Goal: Transaction & Acquisition: Purchase product/service

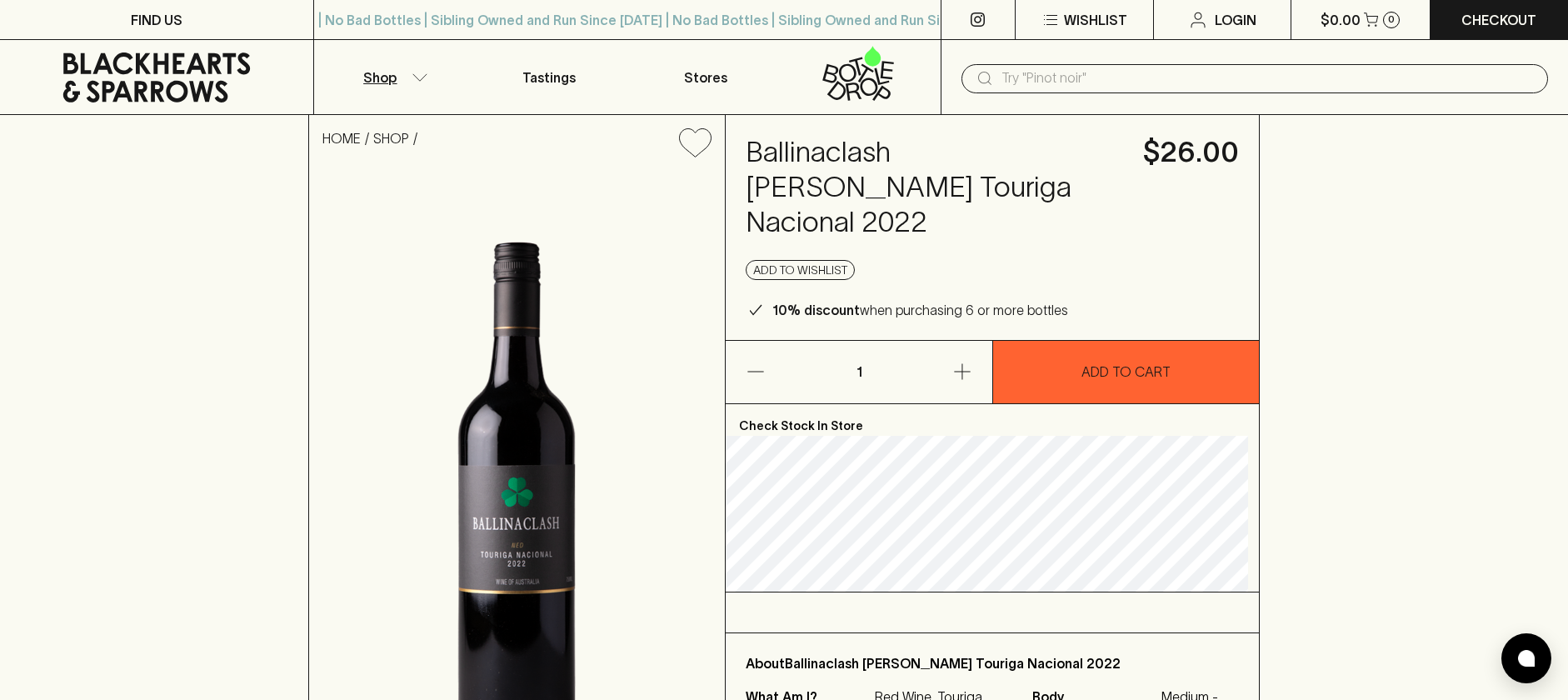
click at [421, 76] on icon "button" at bounding box center [420, 77] width 17 height 8
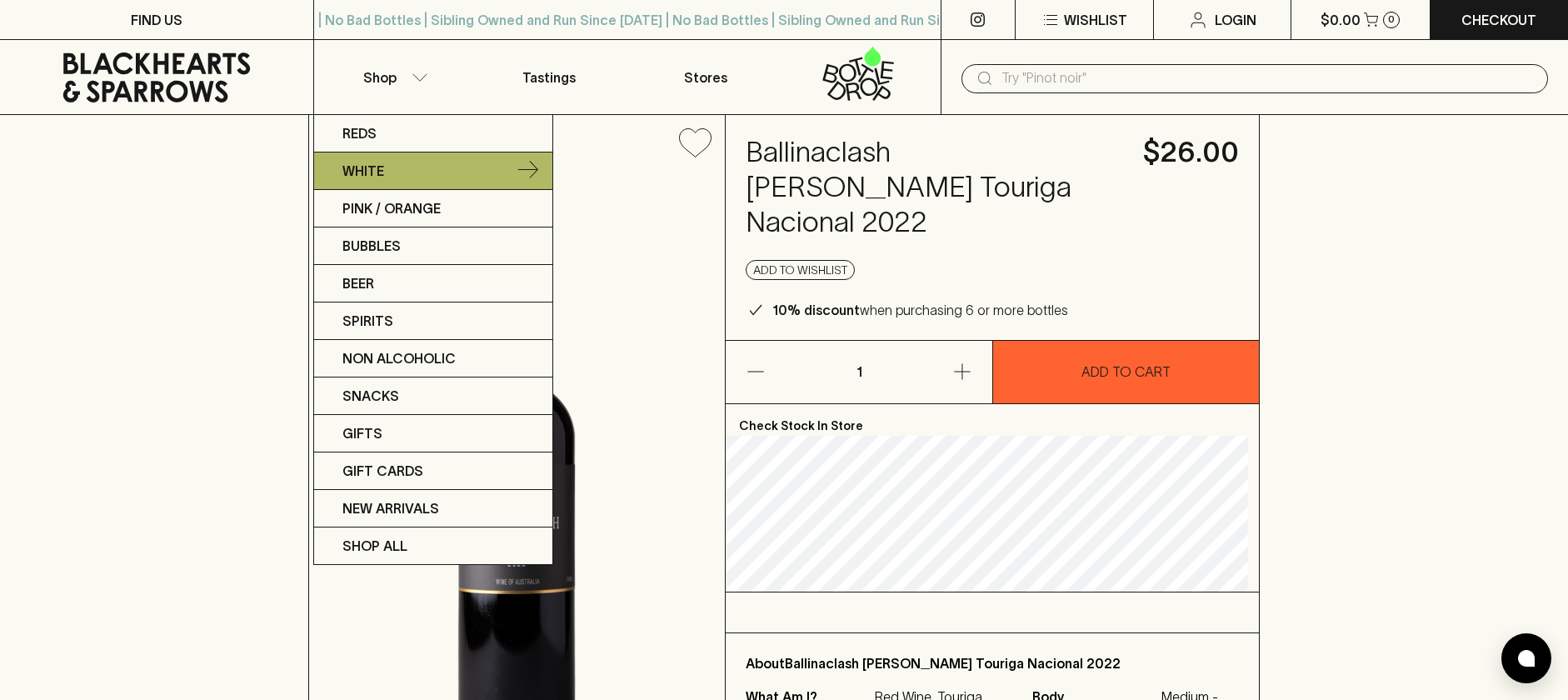
click at [390, 179] on link "White" at bounding box center [434, 171] width 239 height 38
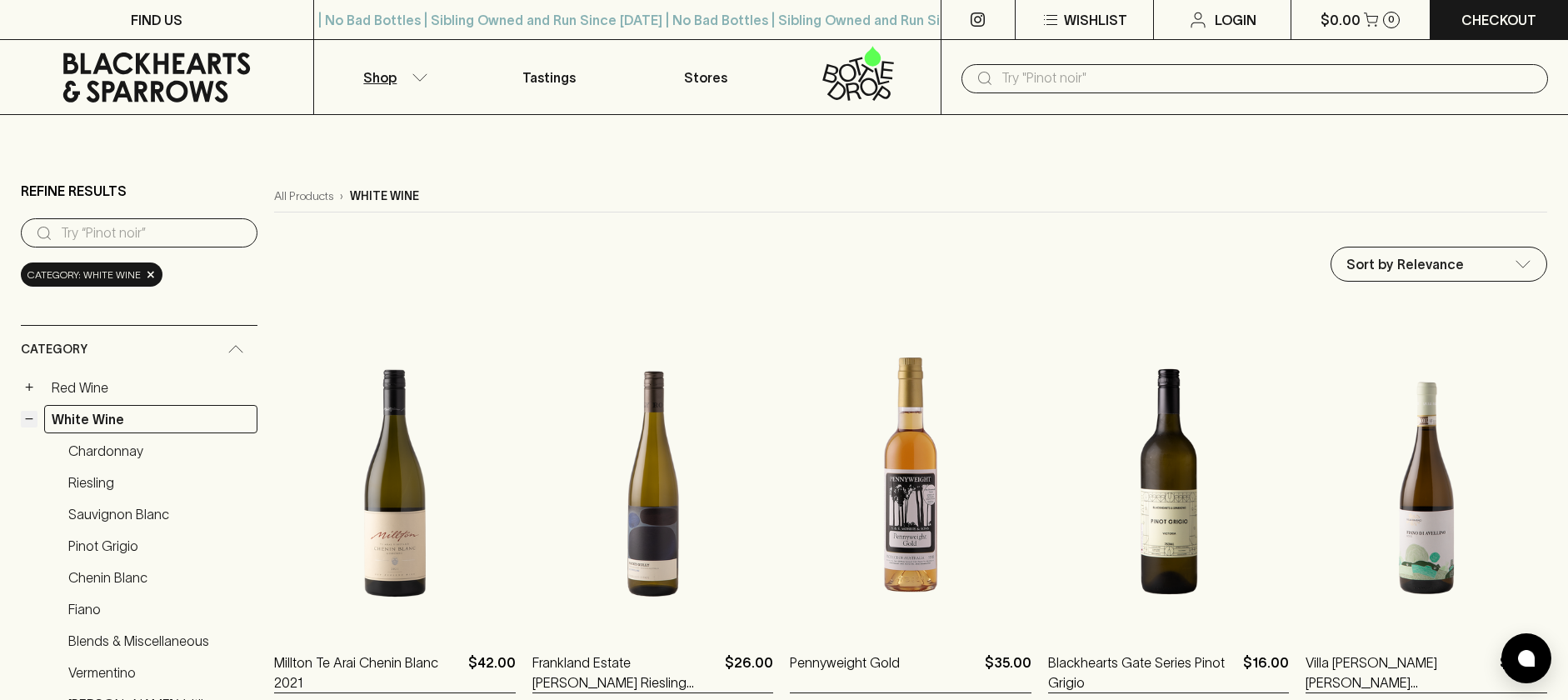
click at [34, 421] on button "−" at bounding box center [29, 419] width 17 height 17
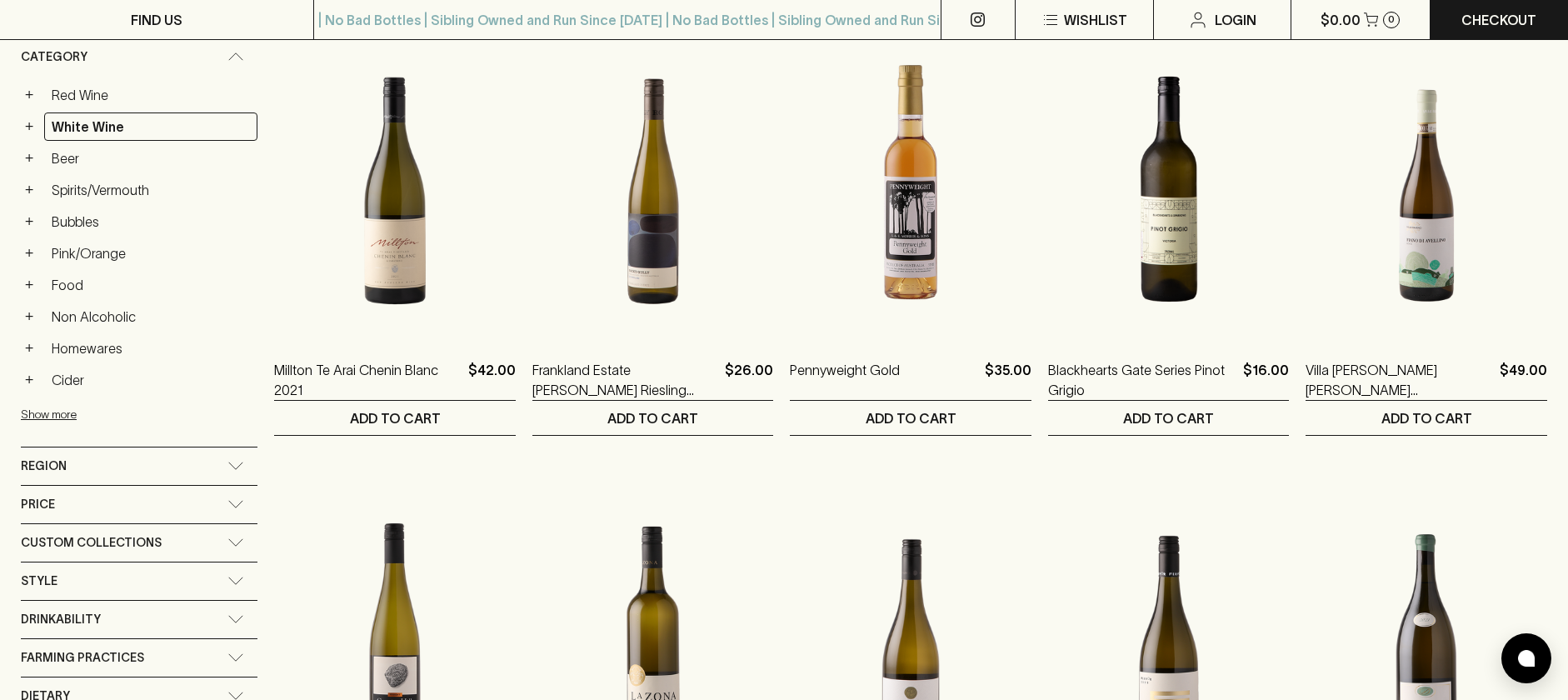
scroll to position [296, 0]
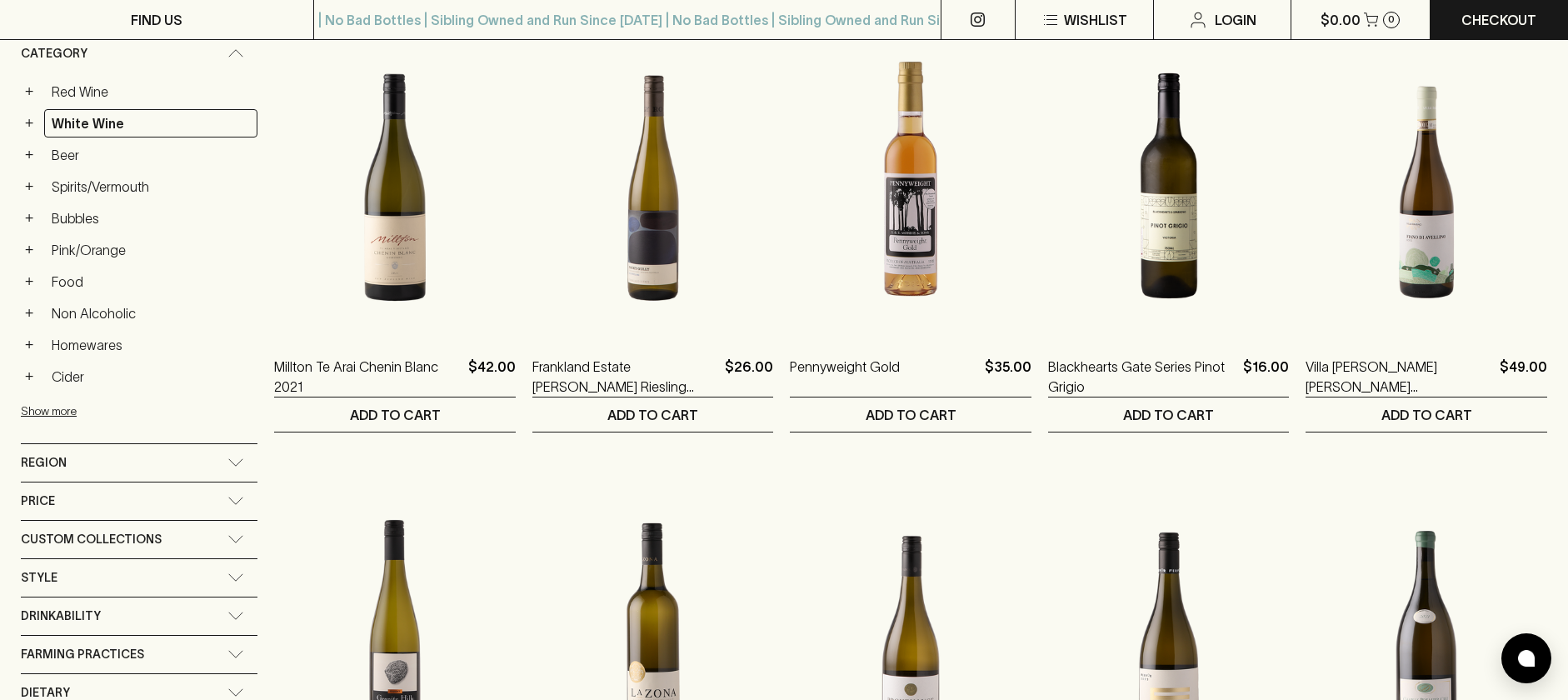
click at [60, 467] on span "Region" at bounding box center [43, 462] width 46 height 21
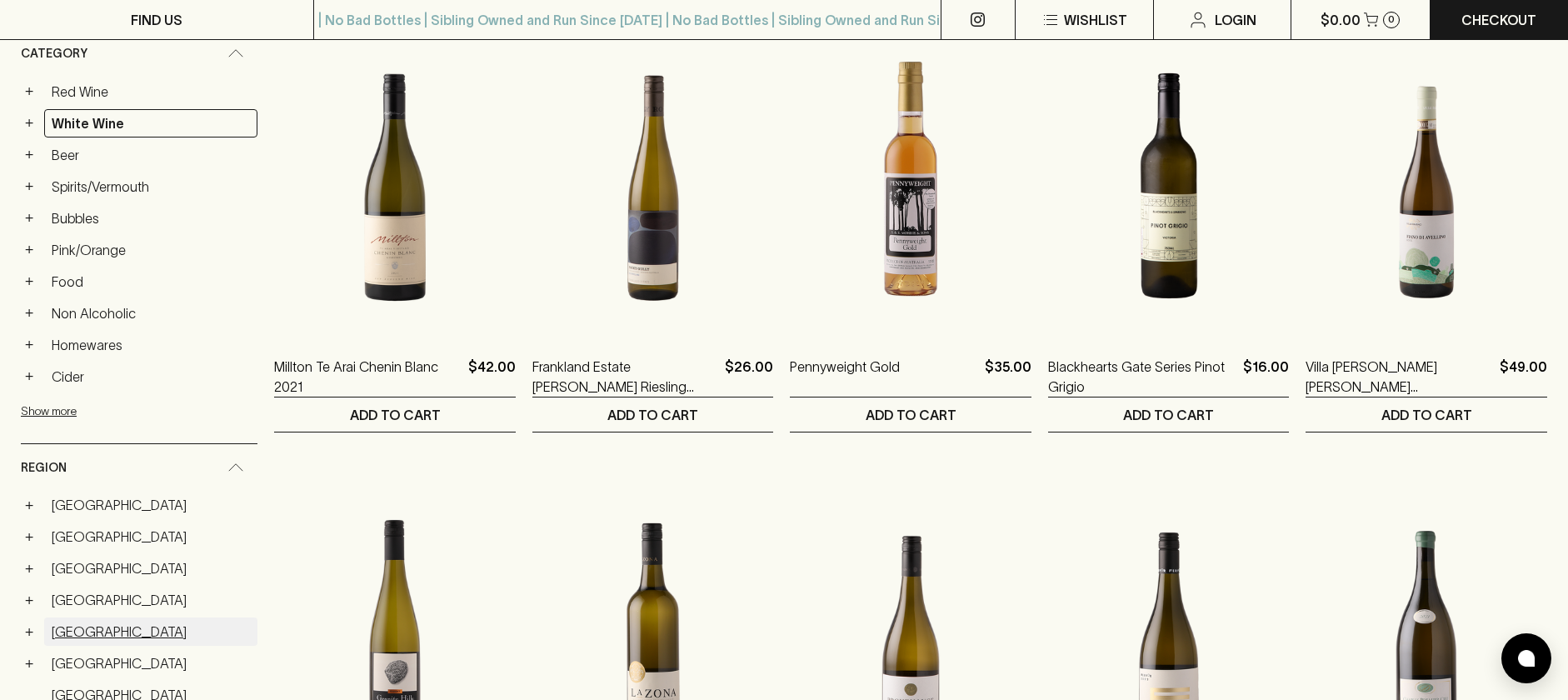
click at [52, 636] on link "Italy" at bounding box center [151, 632] width 214 height 29
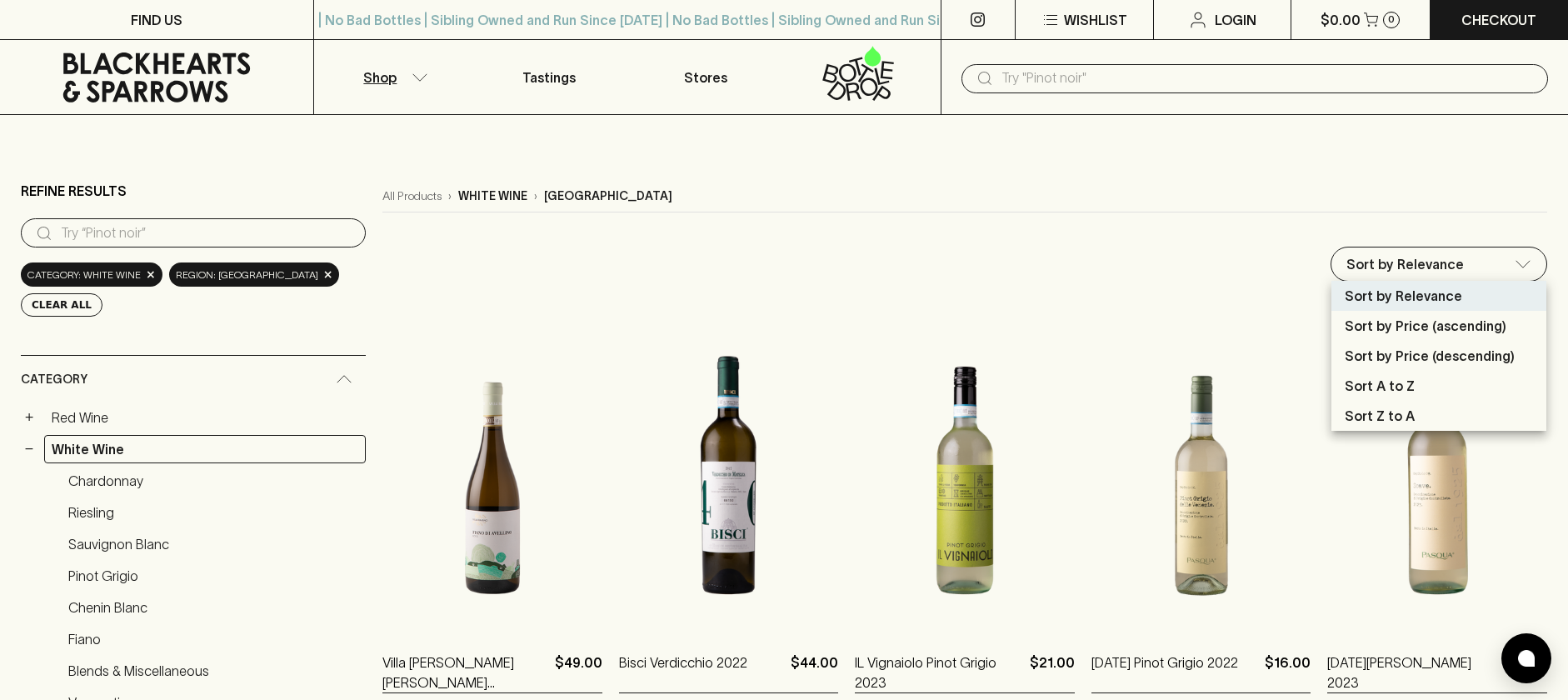
click at [1415, 328] on p "Sort by Price (ascending)" at bounding box center [1425, 326] width 162 height 20
type input "price:asc"
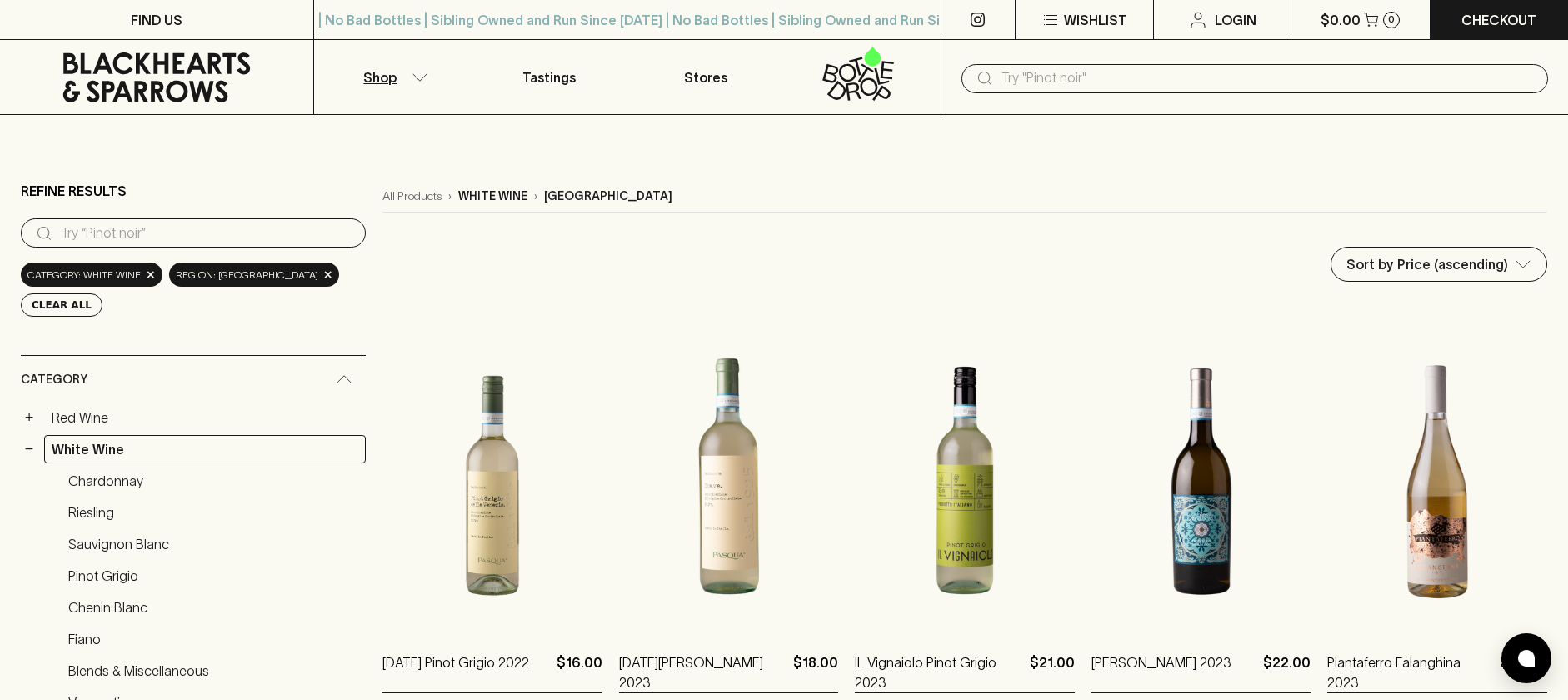
click at [673, 431] on img at bounding box center [729, 481] width 220 height 292
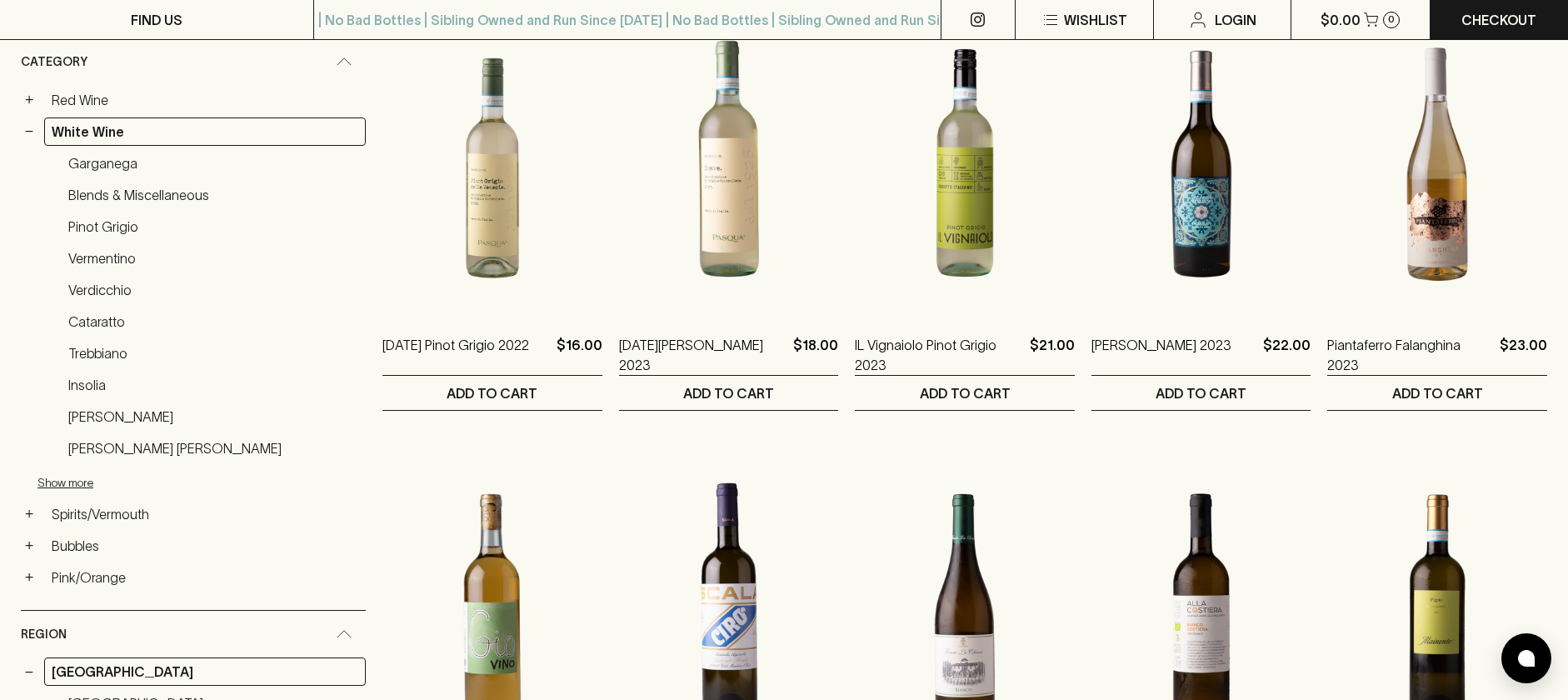
scroll to position [324, 0]
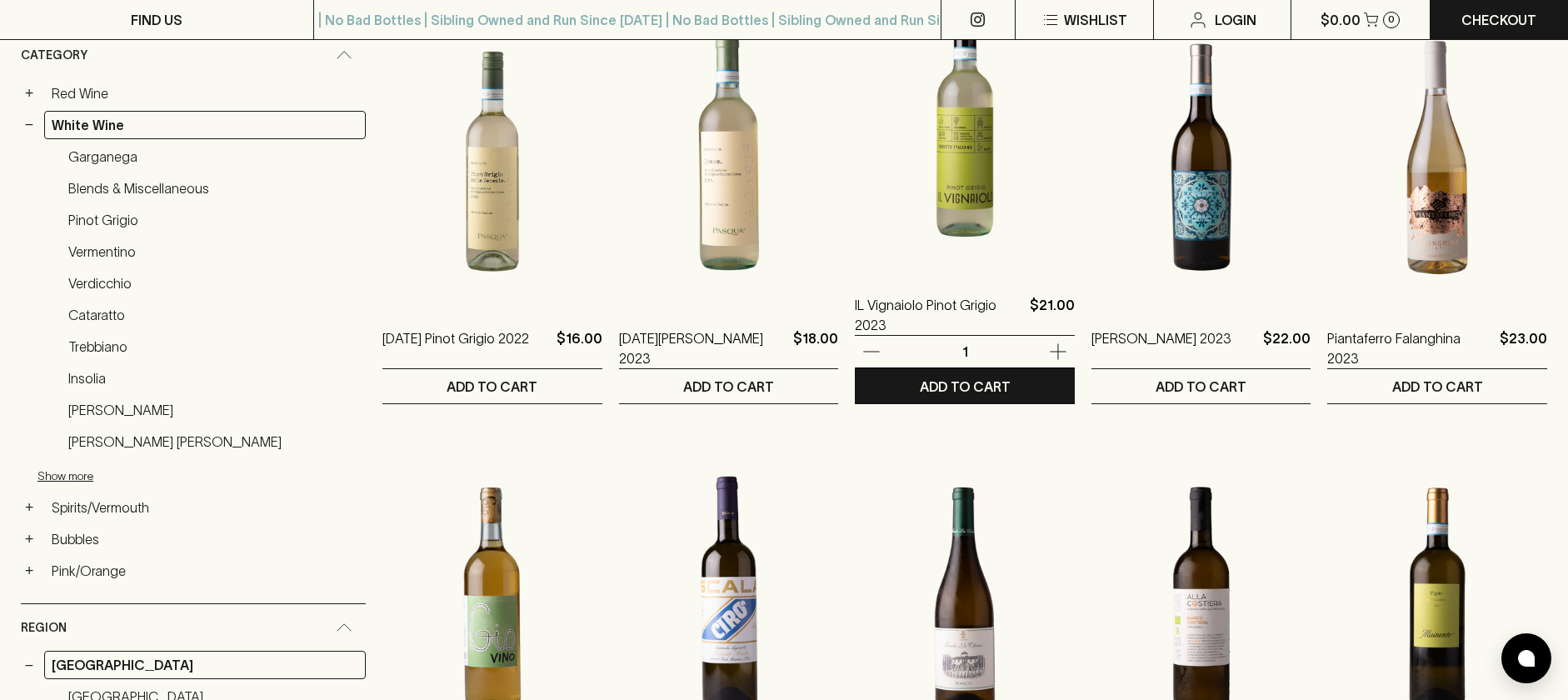
click at [924, 181] on img at bounding box center [964, 124] width 220 height 292
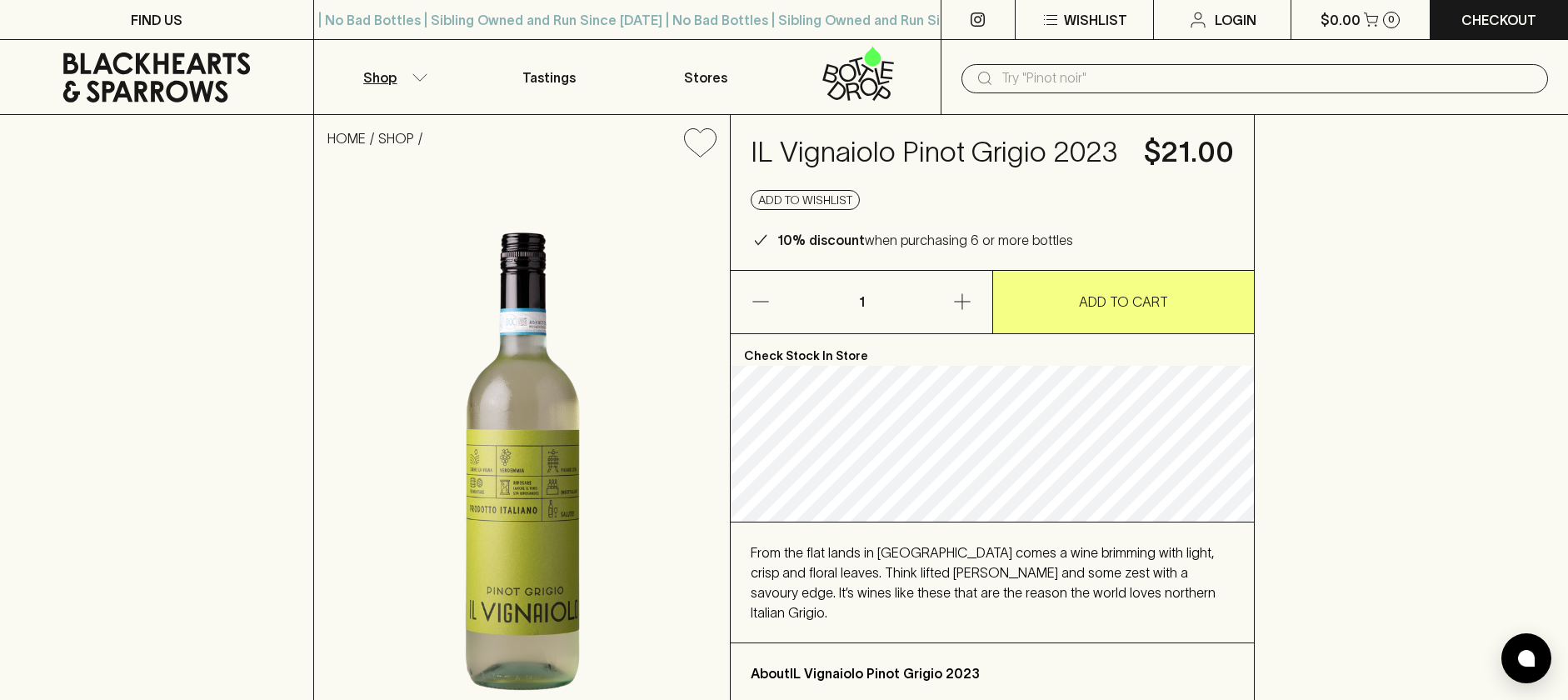
click at [396, 80] on p "Shop" at bounding box center [380, 77] width 33 height 20
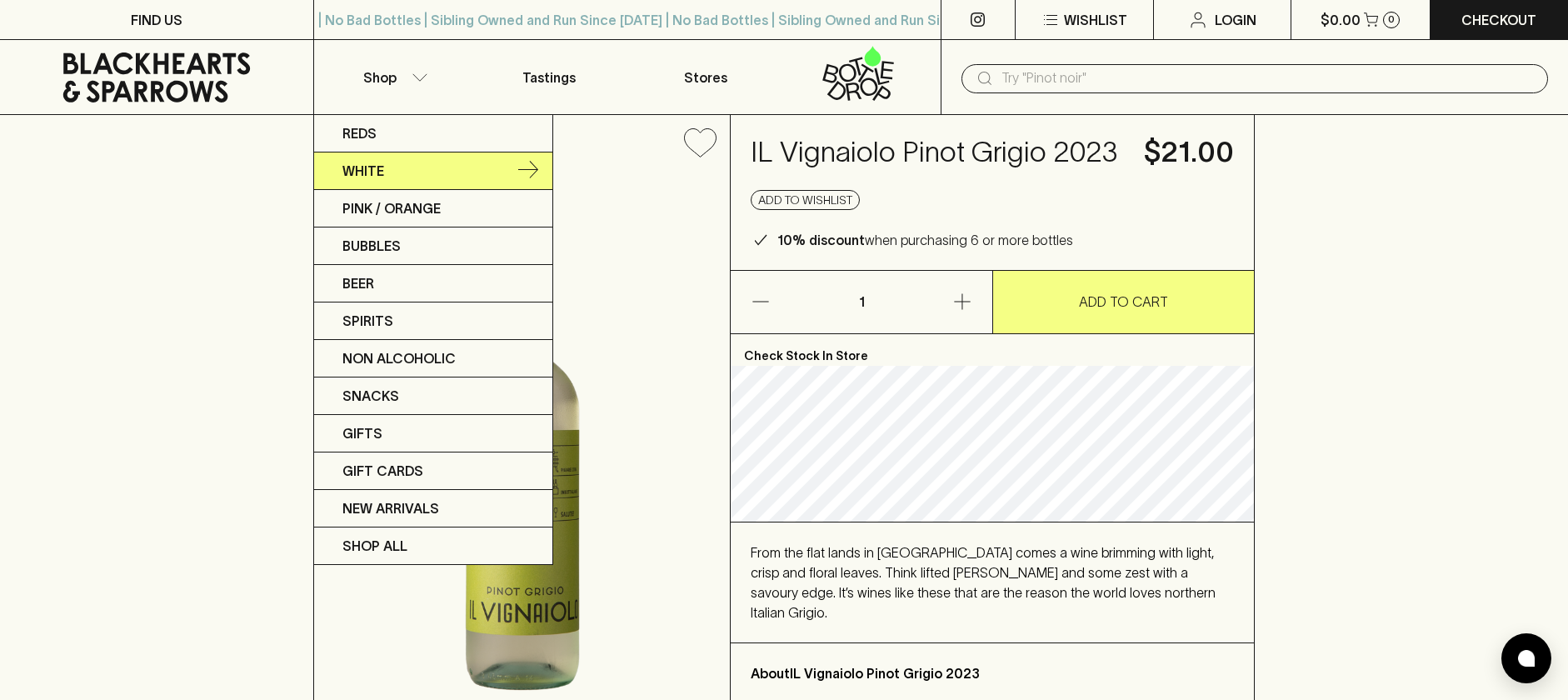
click at [394, 169] on link "White" at bounding box center [434, 171] width 239 height 38
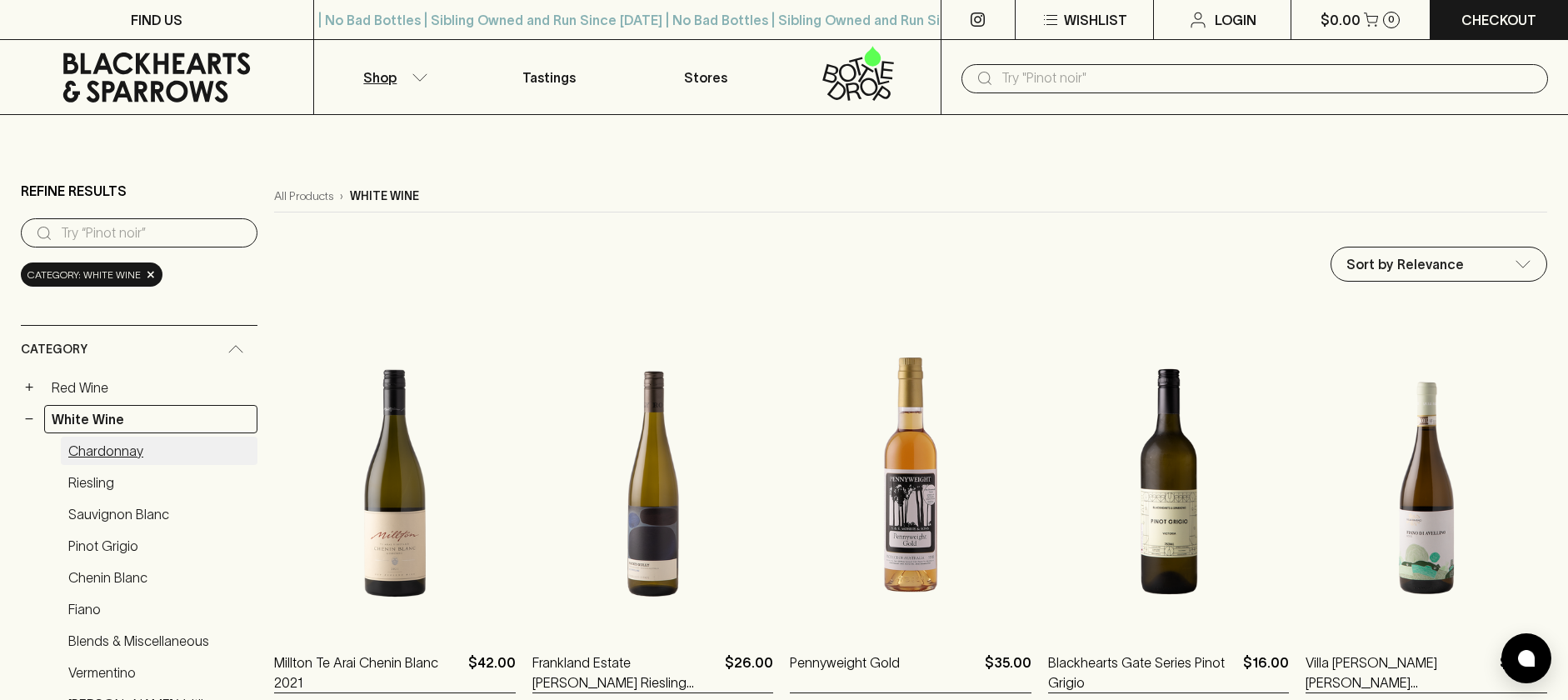
click at [109, 455] on link "Chardonnay" at bounding box center [159, 451] width 197 height 29
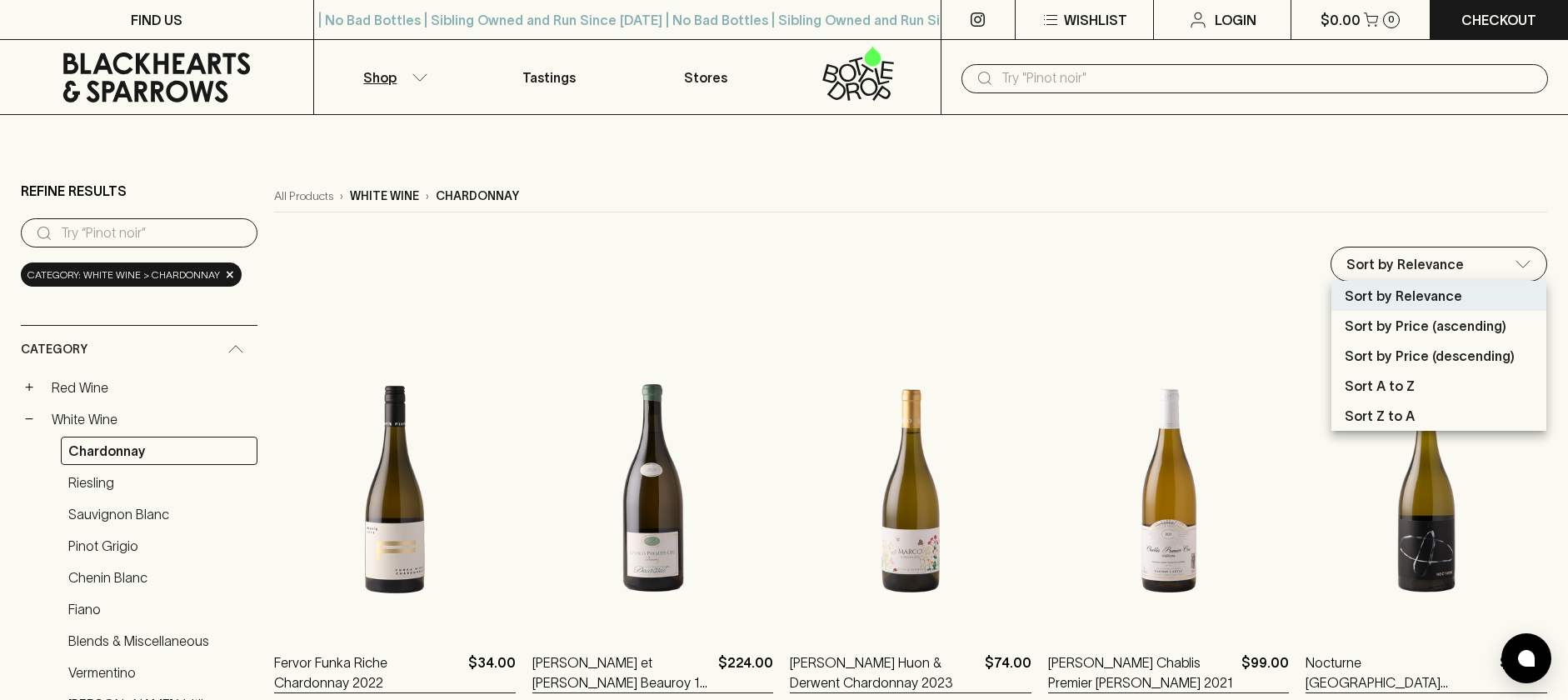
click at [1377, 324] on p "Sort by Price (ascending)" at bounding box center [1425, 326] width 162 height 20
type input "price:asc"
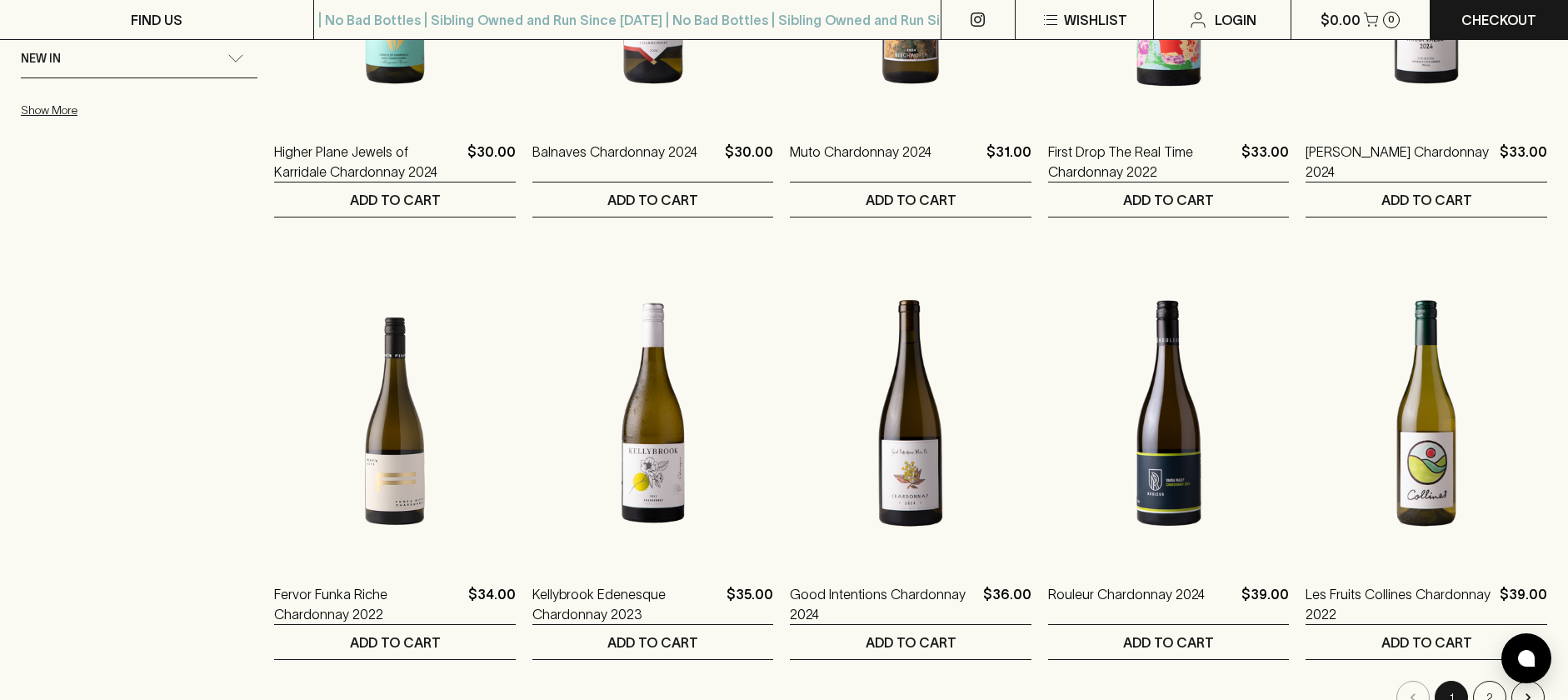
scroll to position [1396, 0]
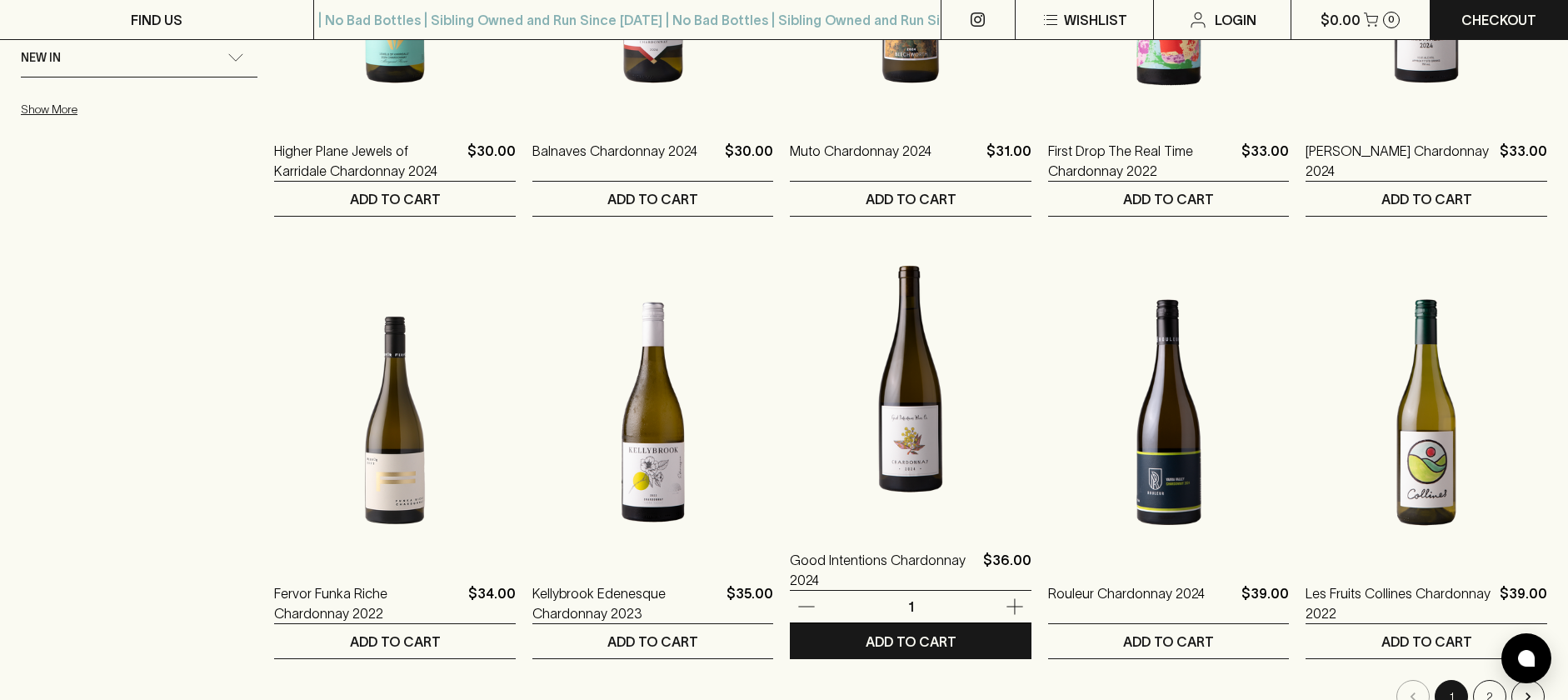
click at [933, 472] on img at bounding box center [910, 379] width 241 height 292
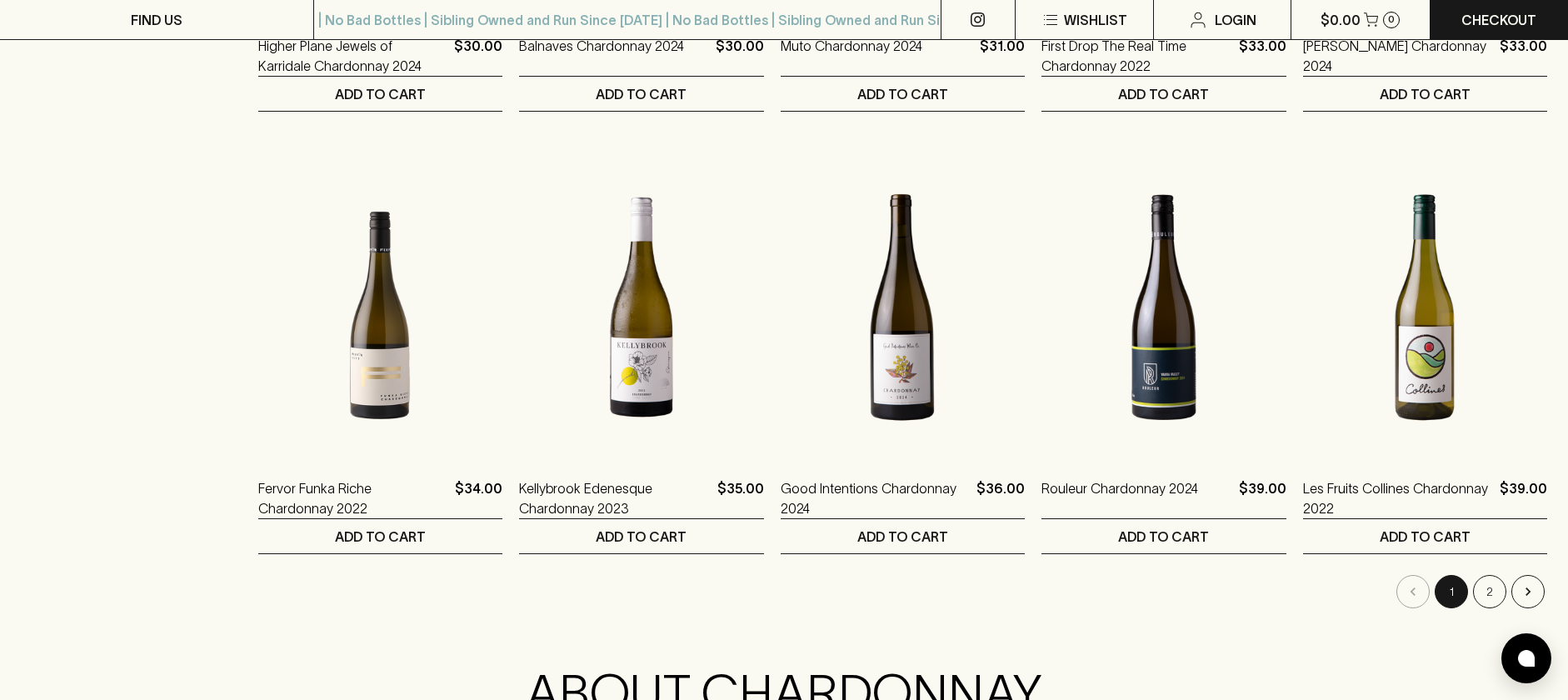
scroll to position [1502, 0]
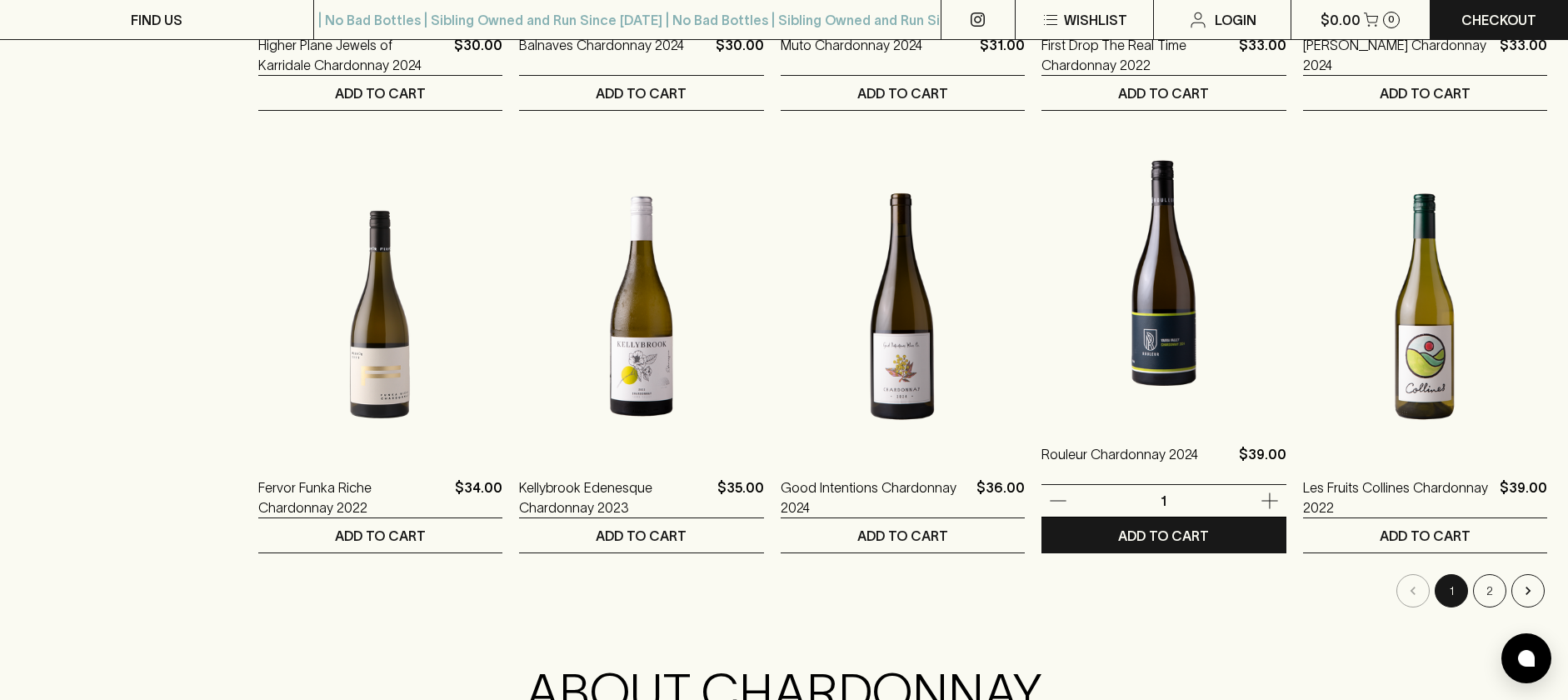
click at [1158, 349] on img at bounding box center [1163, 273] width 244 height 292
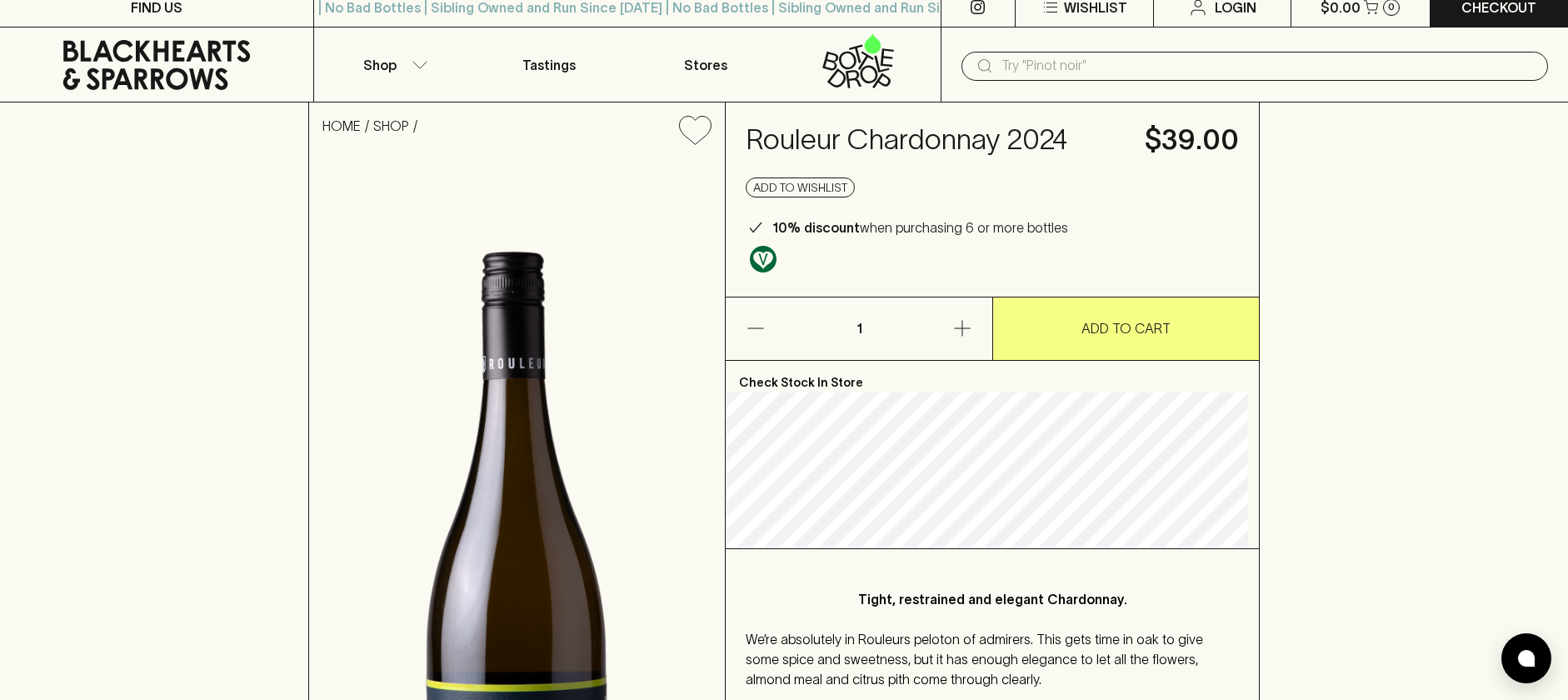
scroll to position [12, 0]
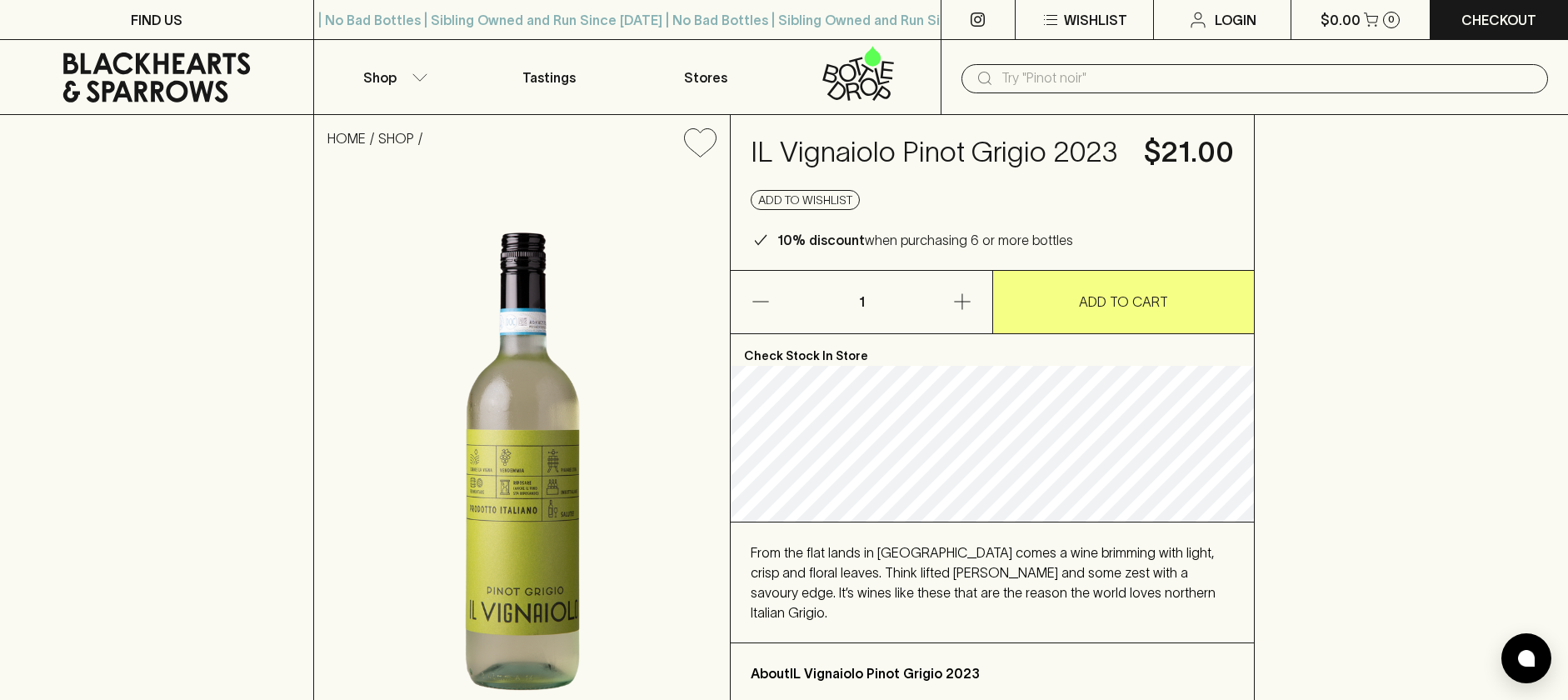
click at [1111, 80] on input "text" at bounding box center [1268, 78] width 533 height 27
click at [412, 75] on icon "button" at bounding box center [420, 77] width 17 height 8
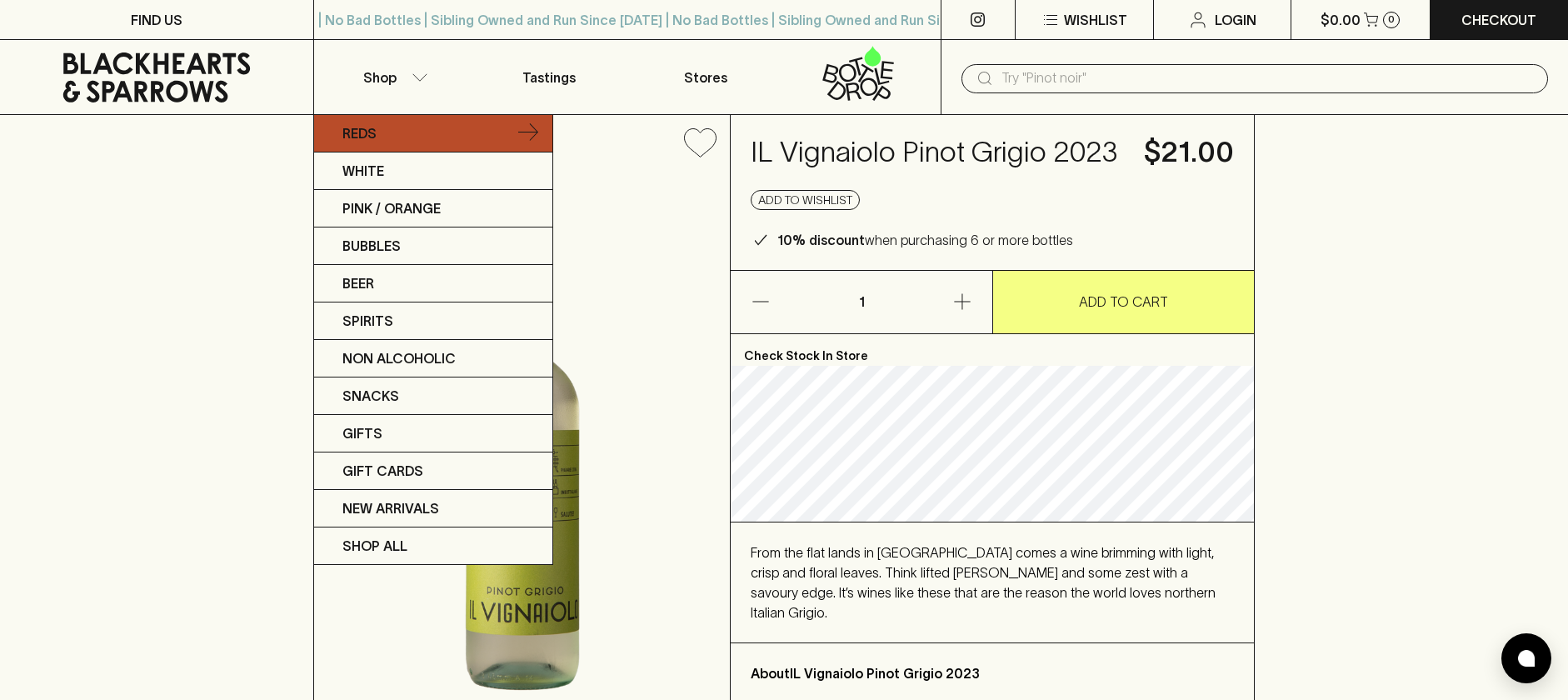
click at [369, 134] on p "Reds" at bounding box center [360, 133] width 34 height 20
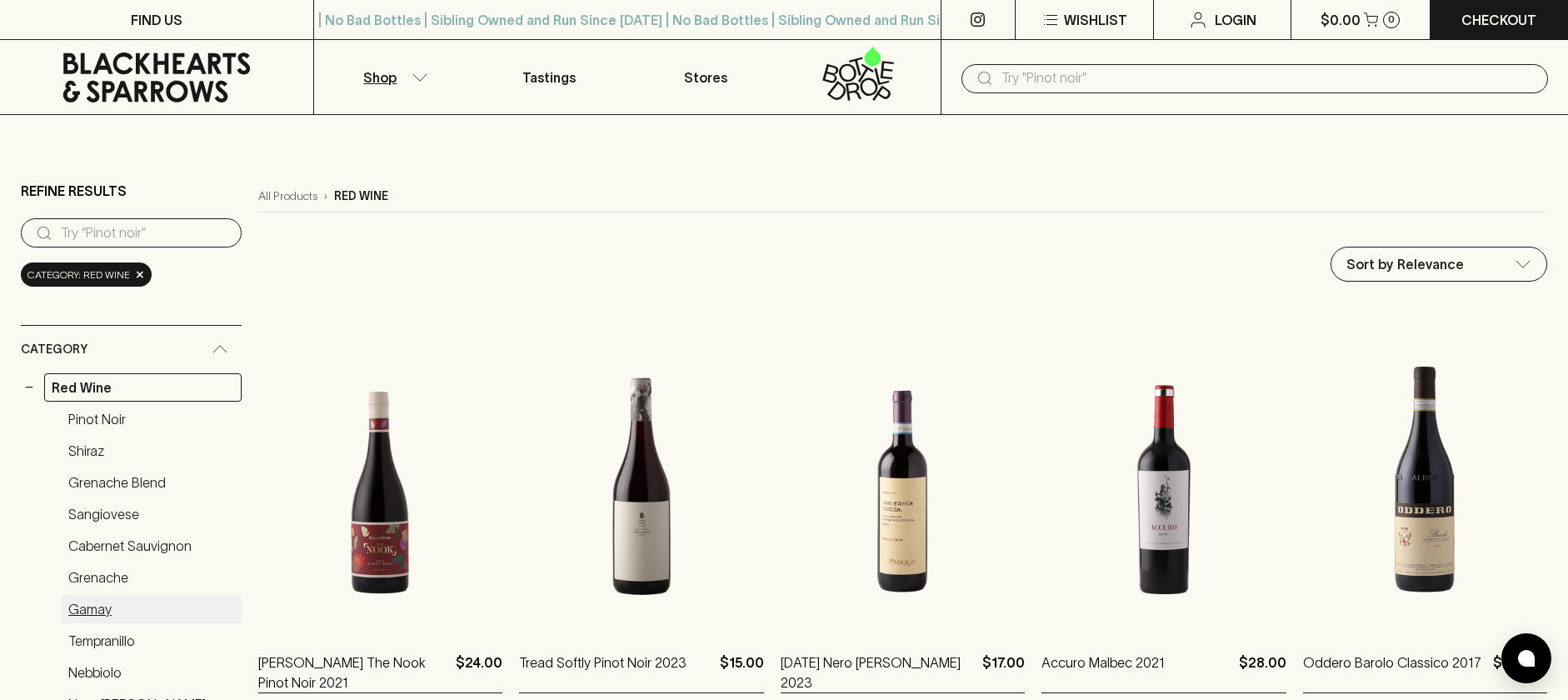
click at [98, 608] on link "Gamay" at bounding box center [151, 609] width 180 height 29
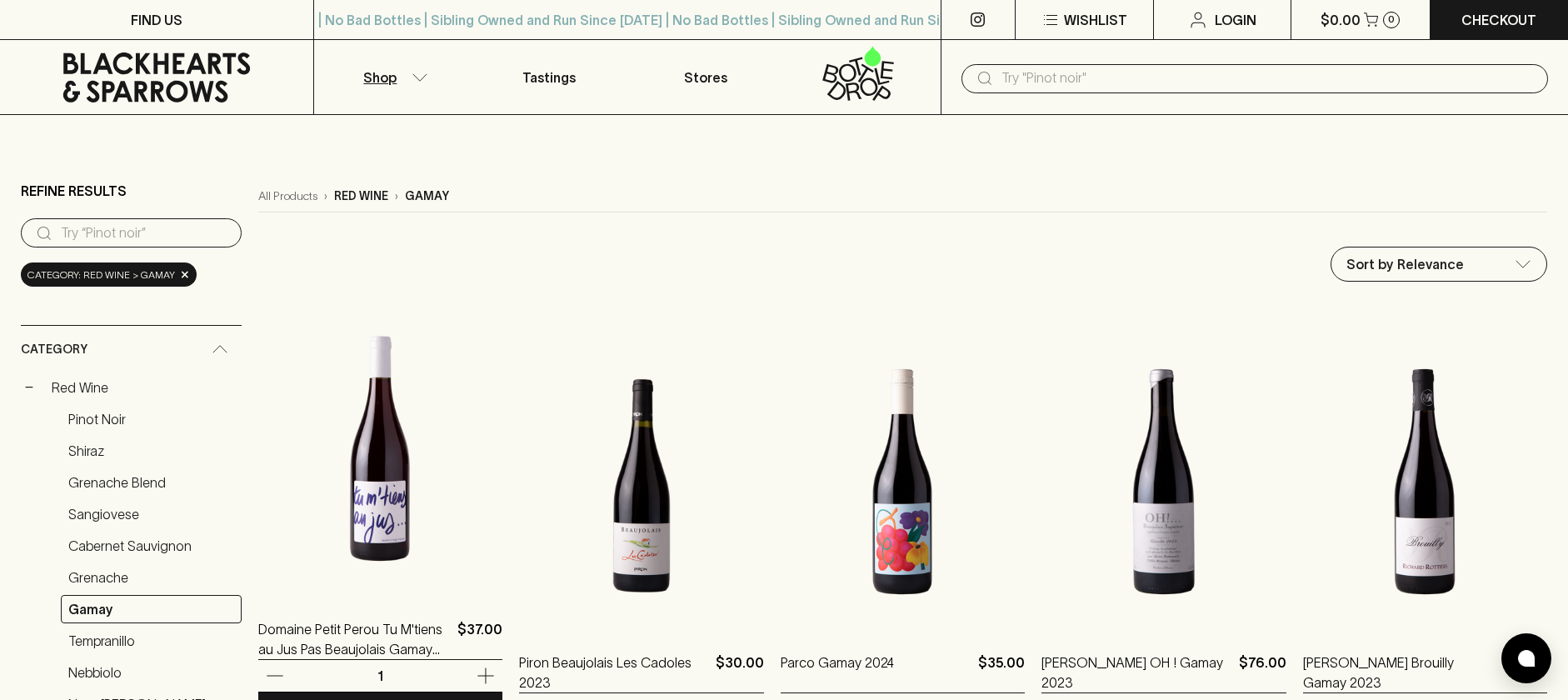
click at [344, 544] on img at bounding box center [381, 448] width 244 height 292
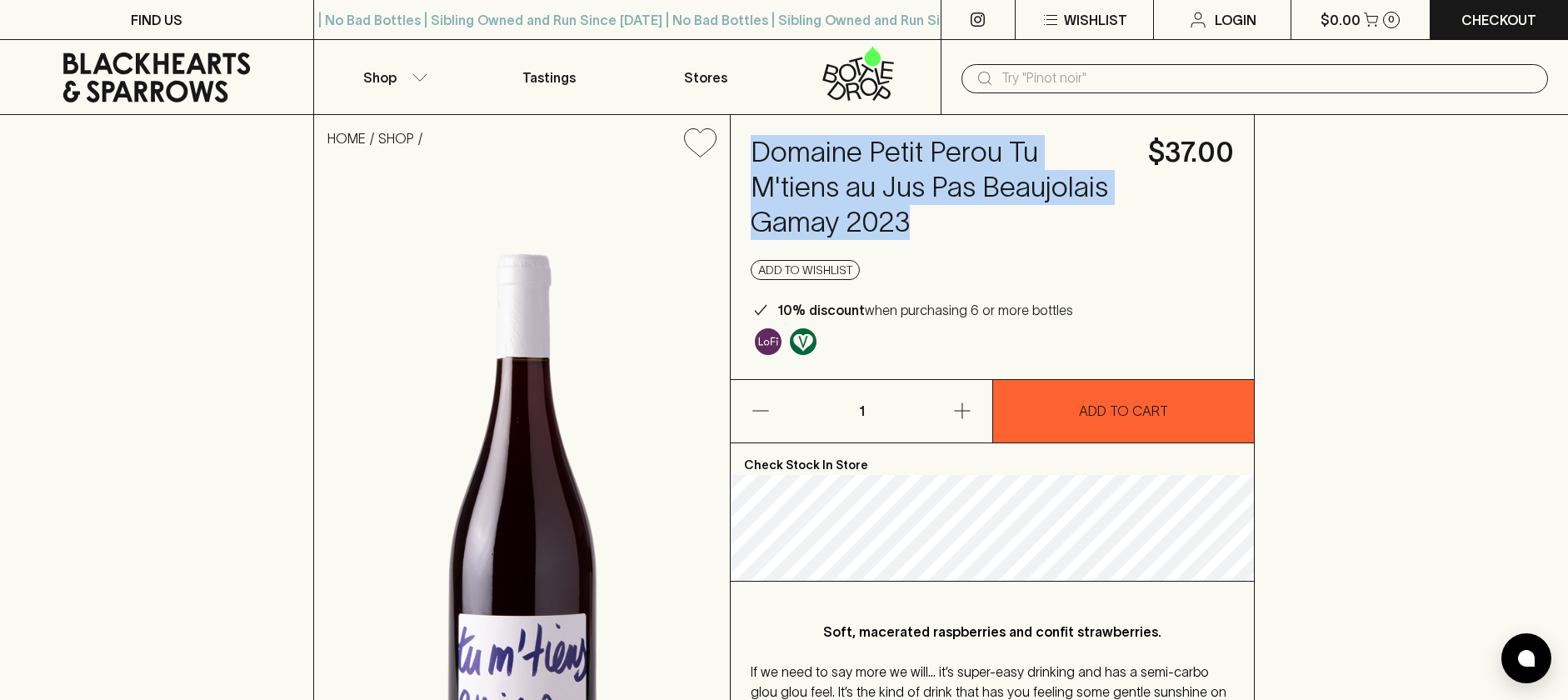
drag, startPoint x: 924, startPoint y: 216, endPoint x: 752, endPoint y: 148, distance: 185.0
click at [752, 148] on h4 "Domaine Petit Perou Tu M'tiens au Jus Pas Beaujolais Gamay 2023" at bounding box center [939, 187] width 377 height 105
copy h4 "Domaine Petit Perou Tu M'tiens au Jus Pas Beaujolais Gamay 2023"
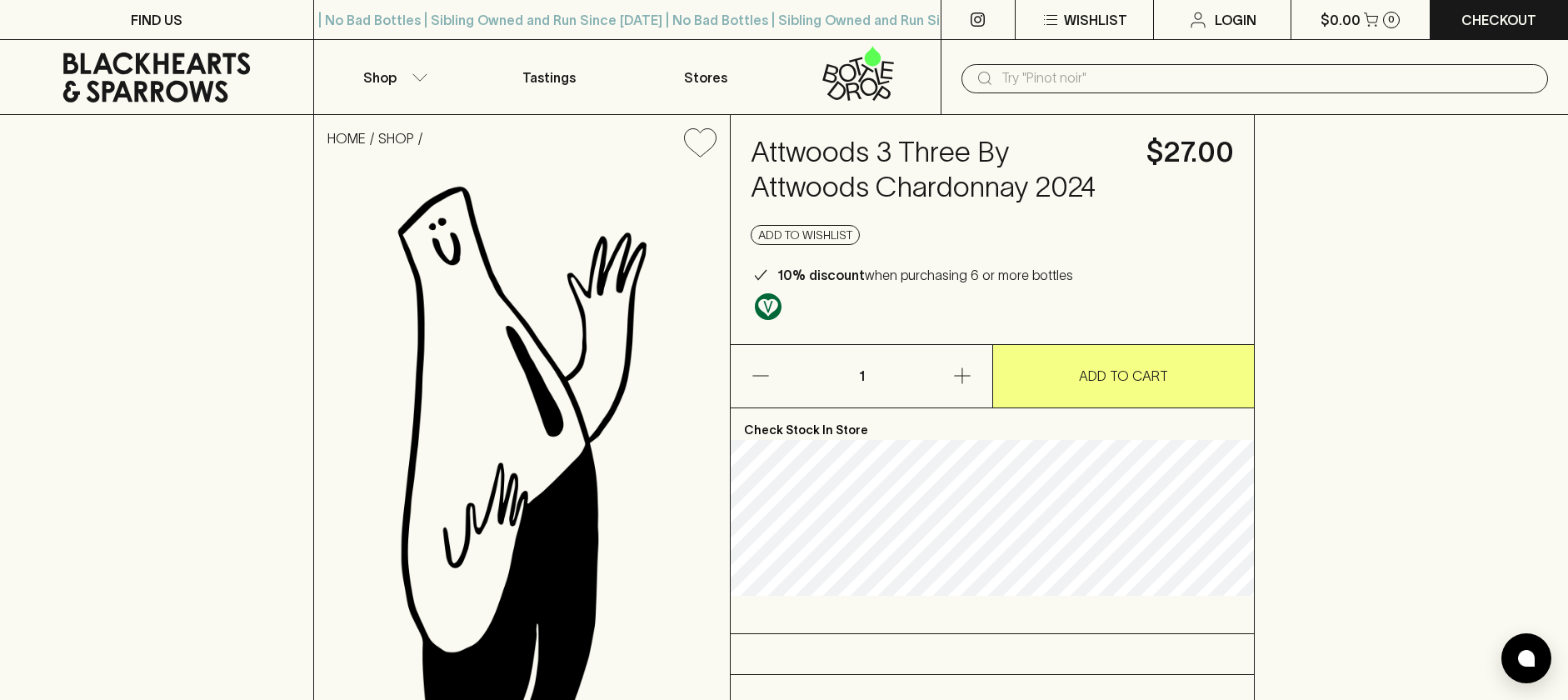
click at [1027, 76] on input "text" at bounding box center [1268, 78] width 533 height 27
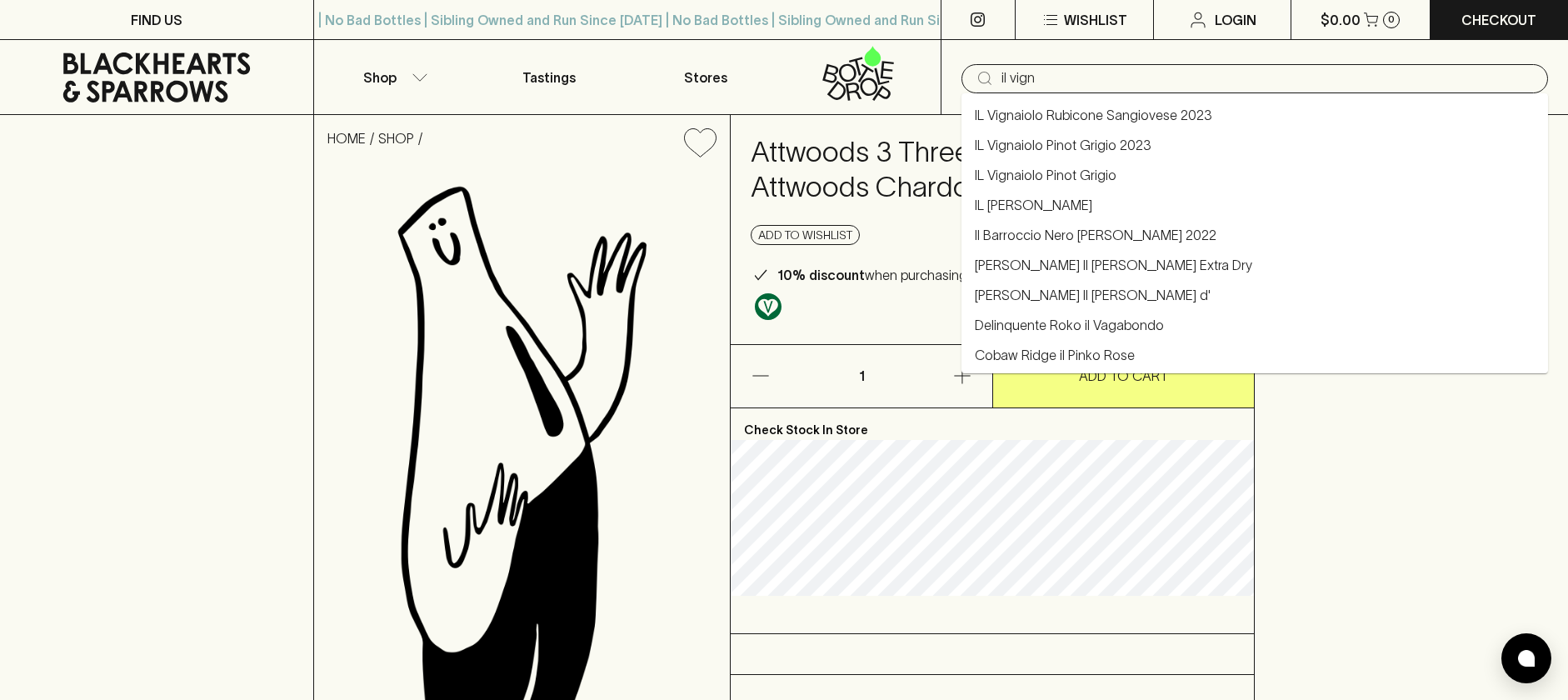
click at [1122, 143] on link "IL Vignaiolo Pinot Grigio 2023" at bounding box center [1063, 144] width 177 height 20
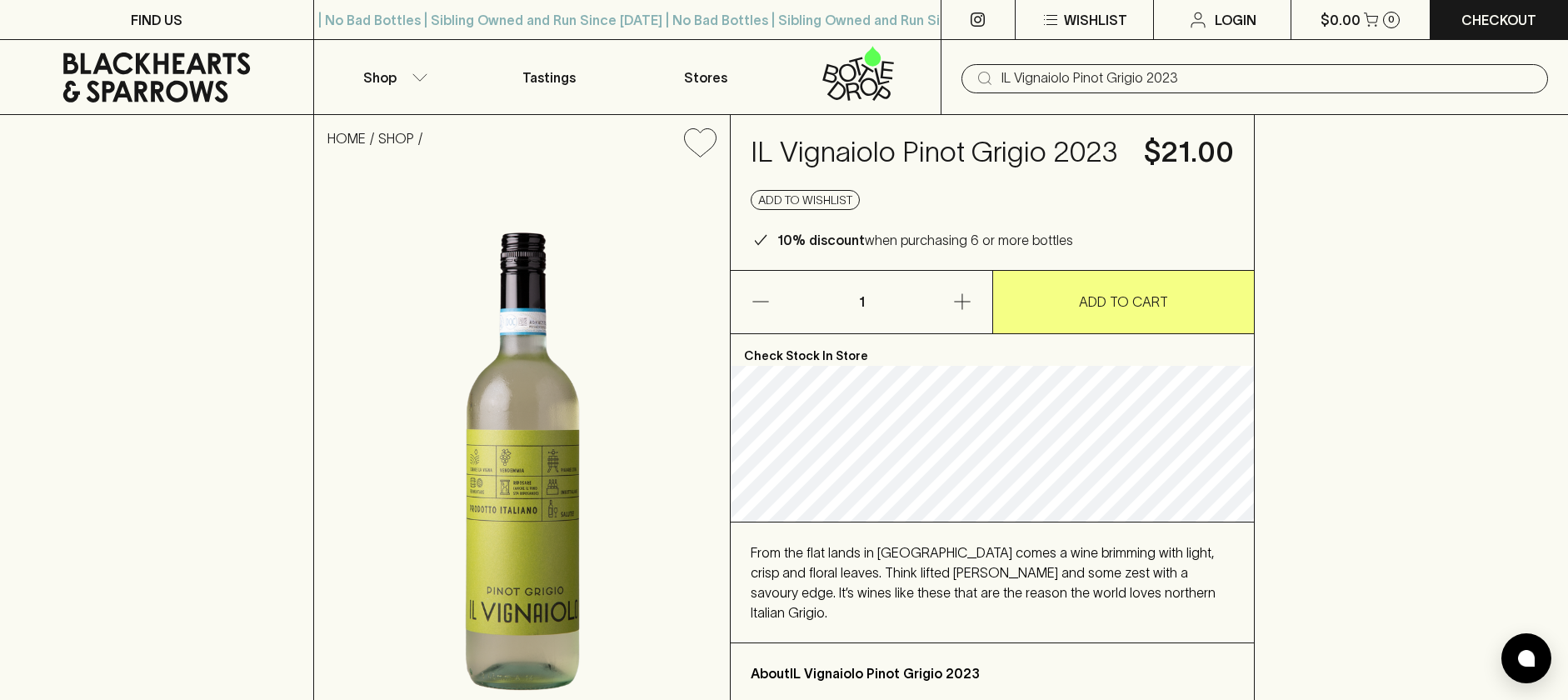
click at [1083, 66] on input "IL Vignaiolo Pinot Grigio 2023" at bounding box center [1268, 78] width 533 height 27
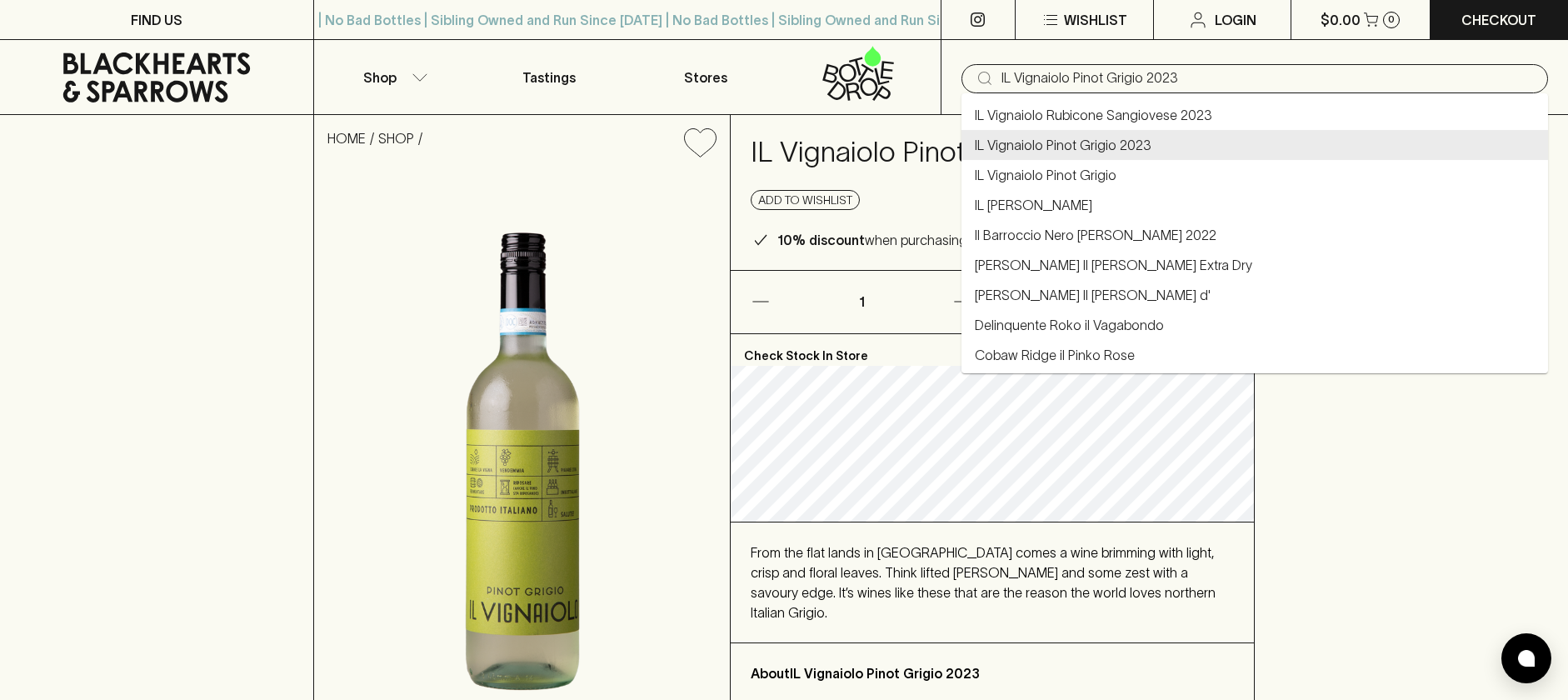
click at [1083, 67] on input "IL Vignaiolo Pinot Grigio 2023" at bounding box center [1268, 78] width 533 height 27
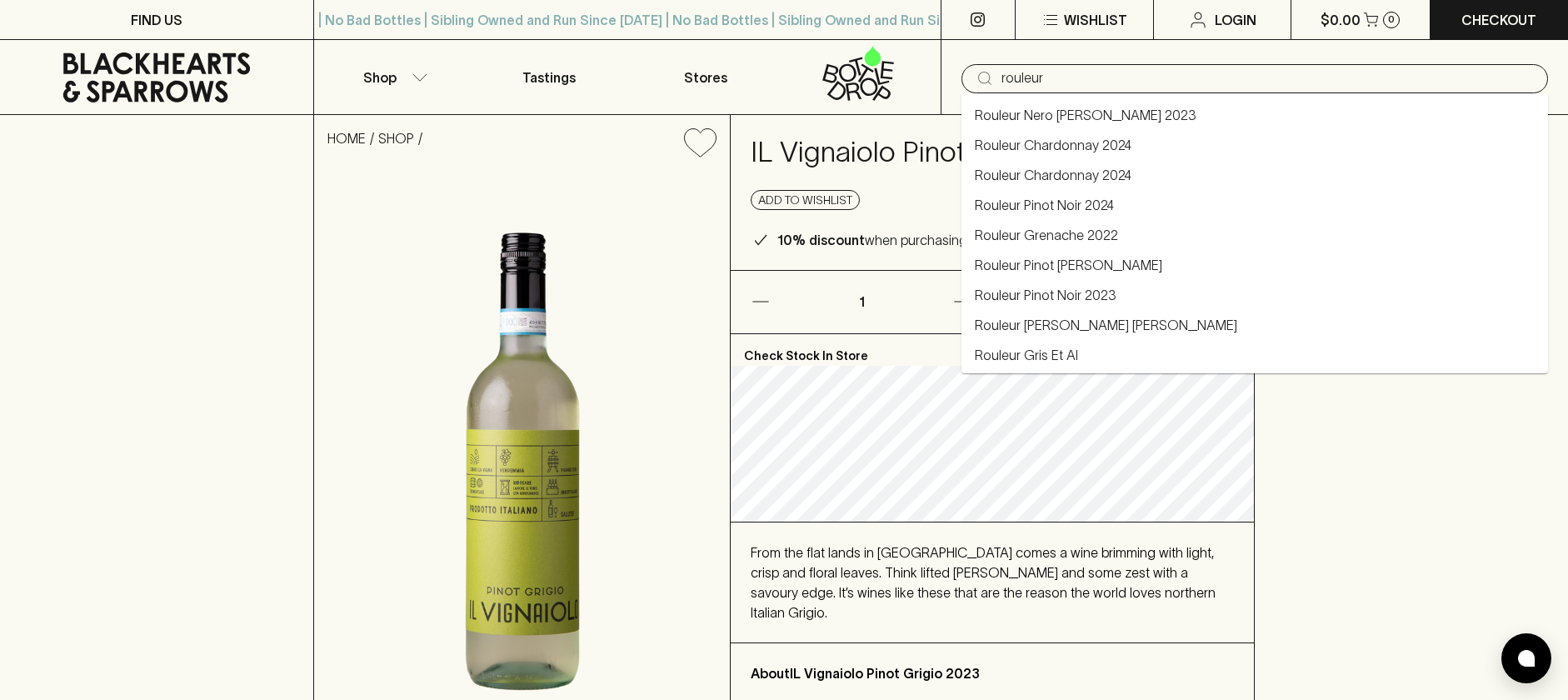
click at [1089, 146] on link "Rouleur Chardonnay 2024" at bounding box center [1053, 144] width 157 height 20
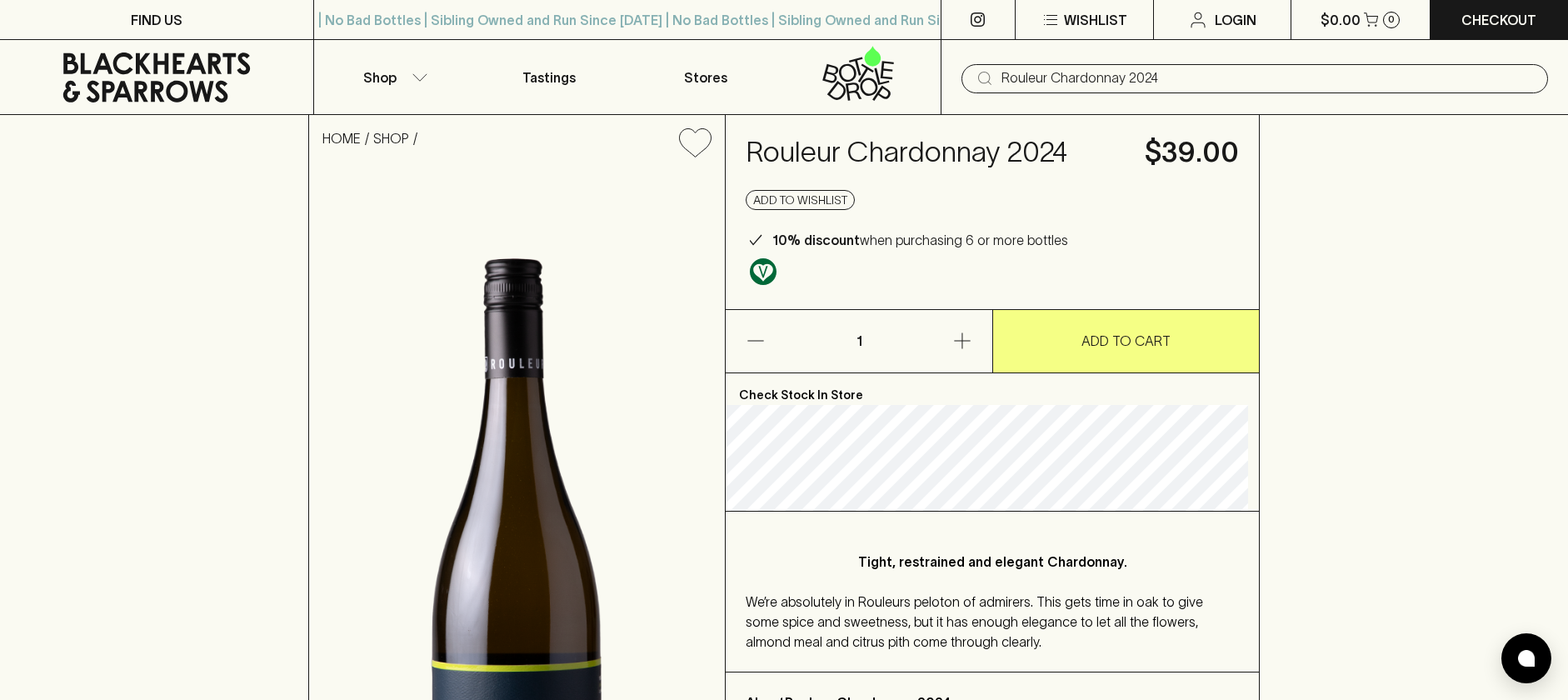
type input "Rouleur Chardonnay 2024"
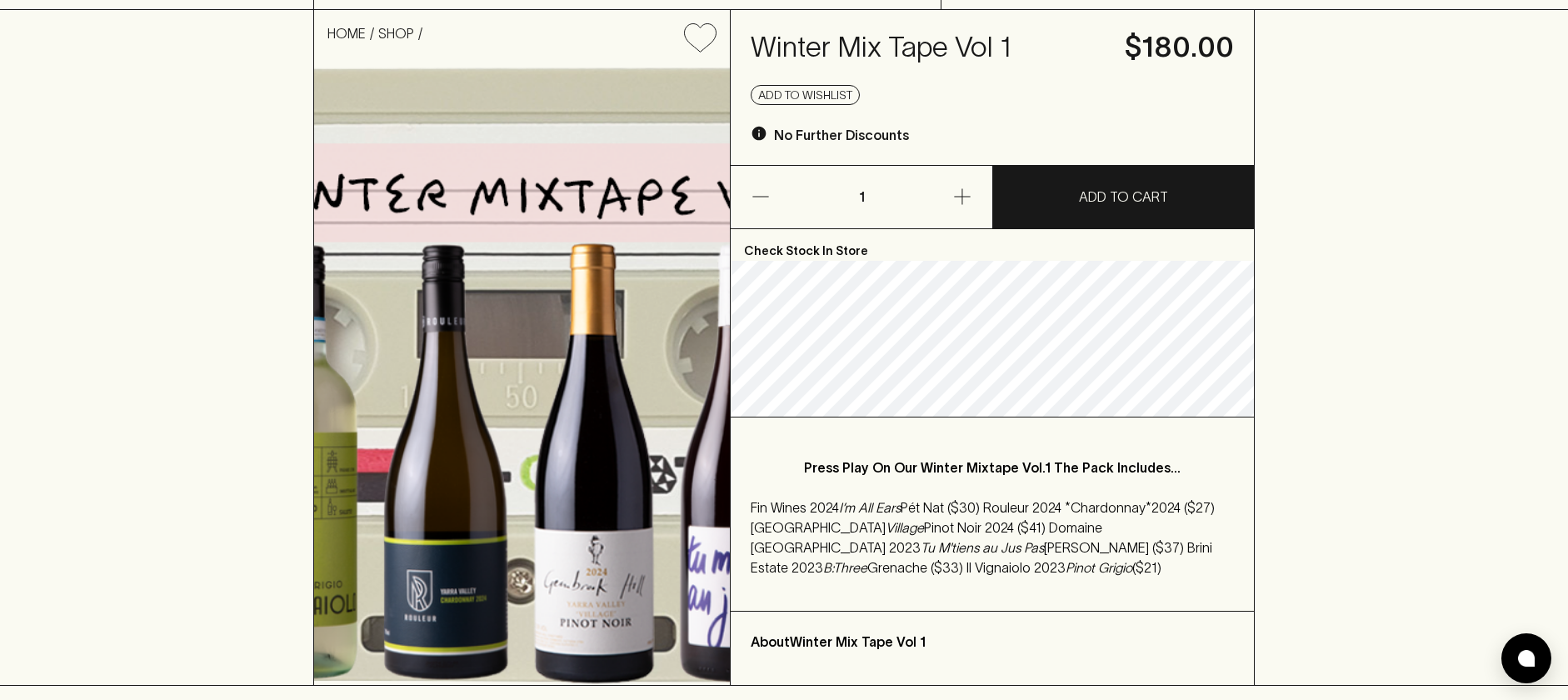
scroll to position [103, 0]
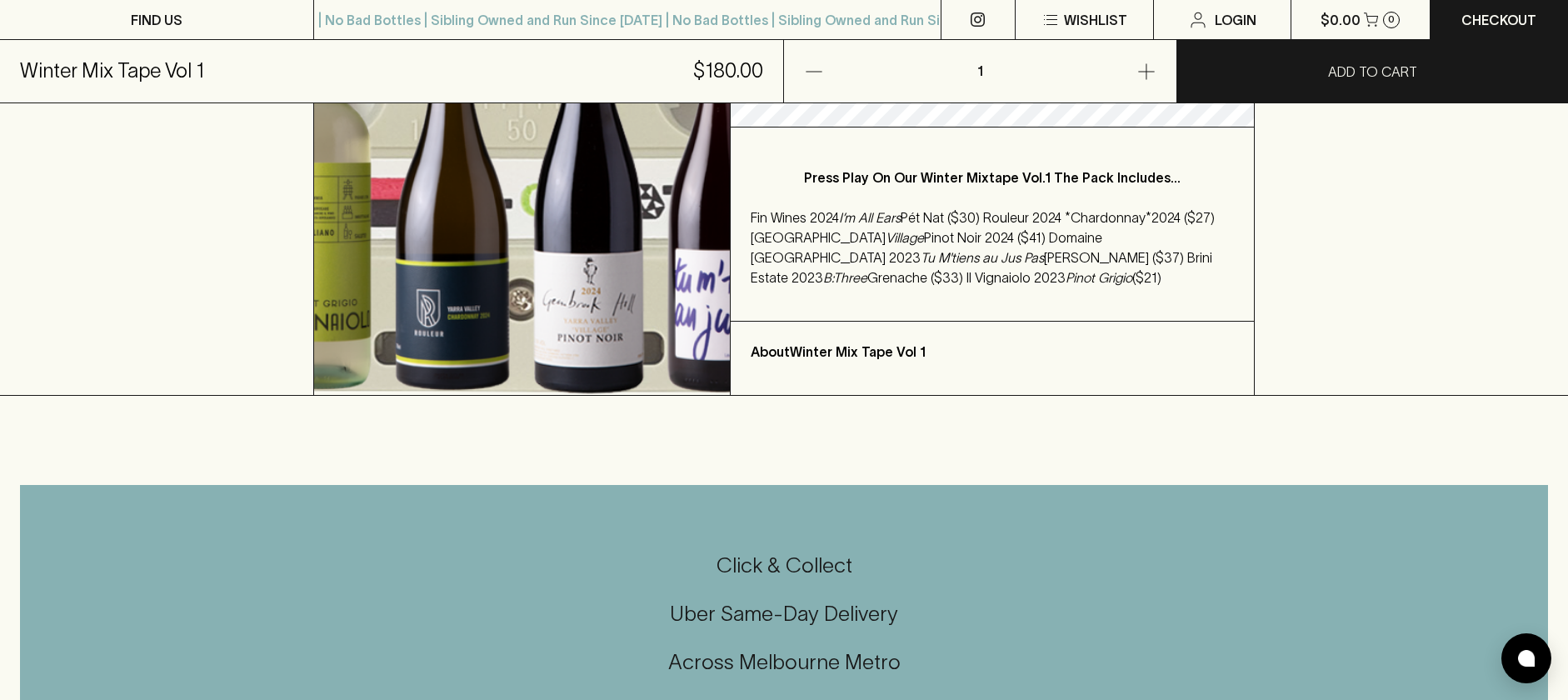
scroll to position [351, 0]
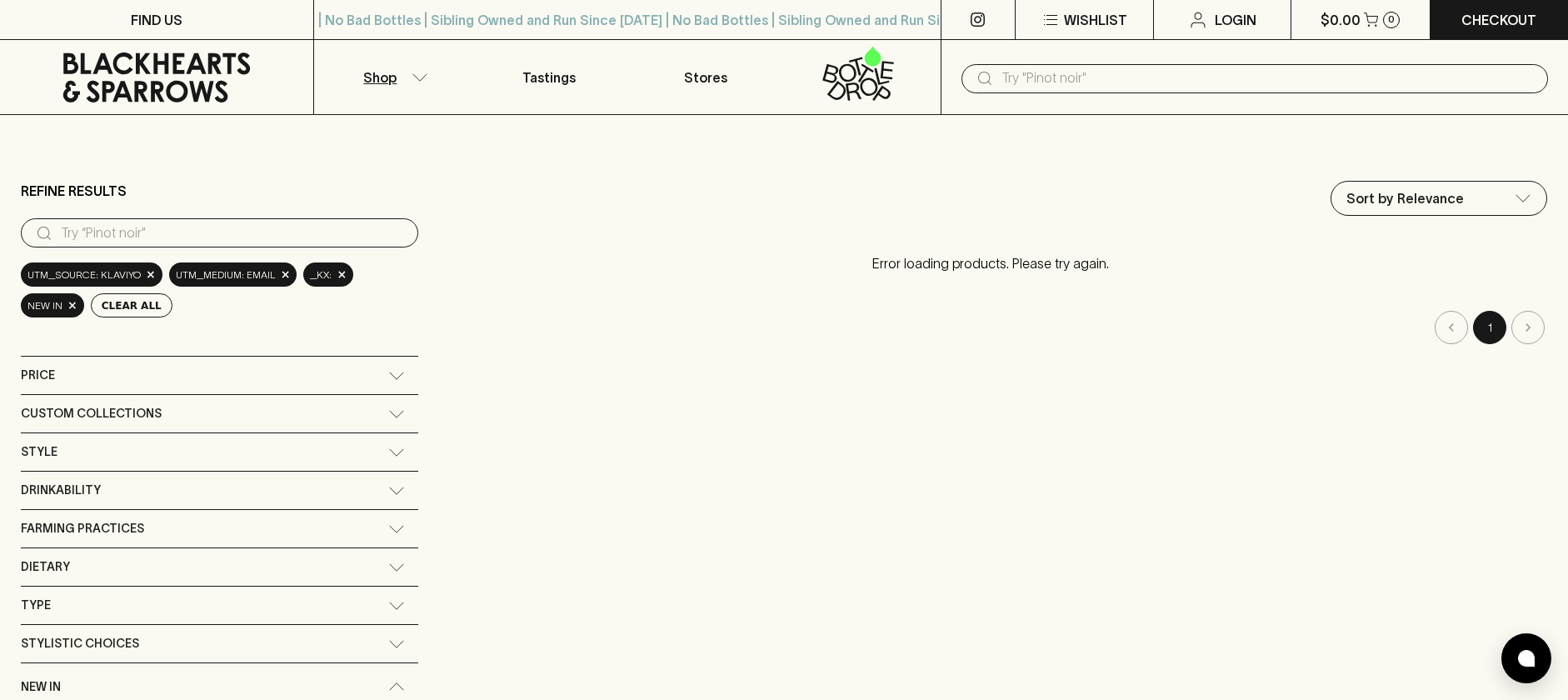
click at [173, 83] on icon at bounding box center [157, 77] width 188 height 50
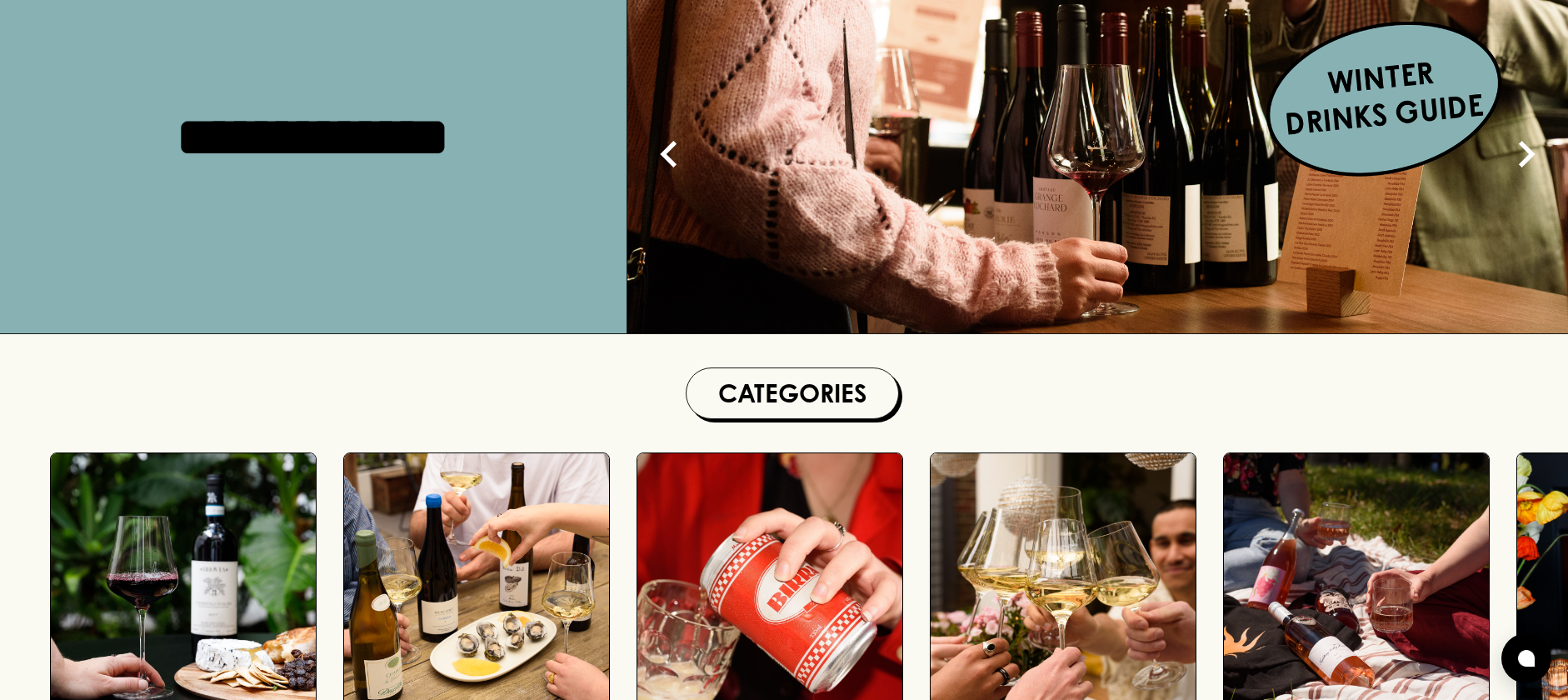
scroll to position [296, 0]
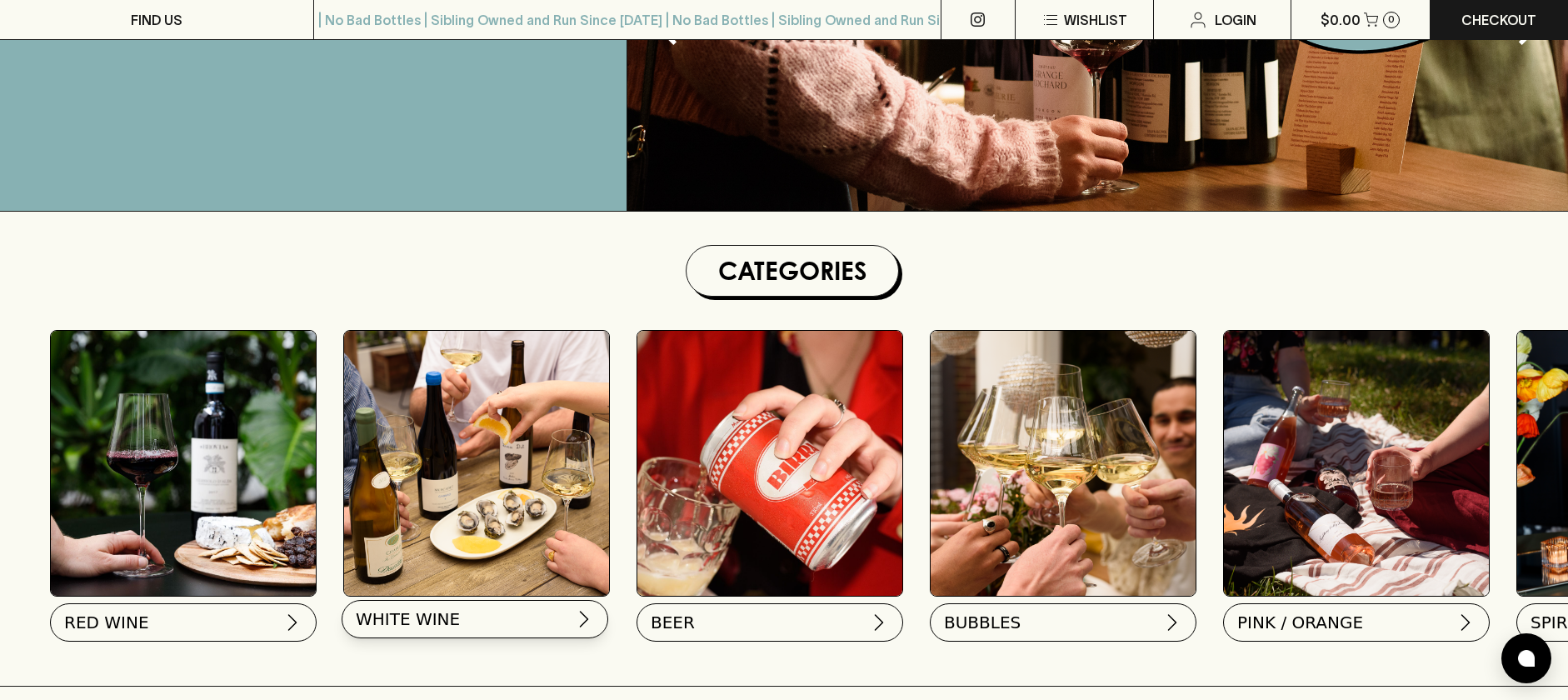
click at [461, 630] on button "WHITE WINE" at bounding box center [475, 618] width 267 height 39
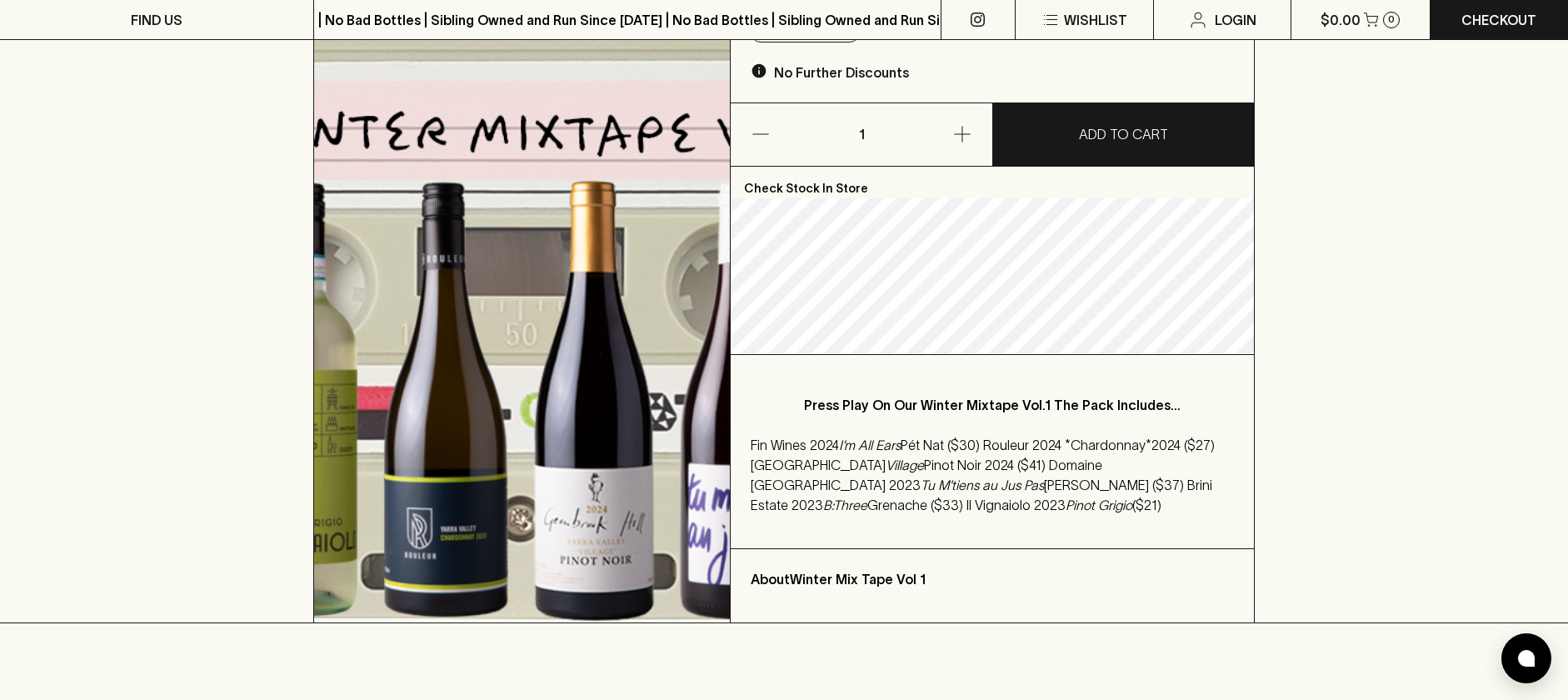
scroll to position [174, 0]
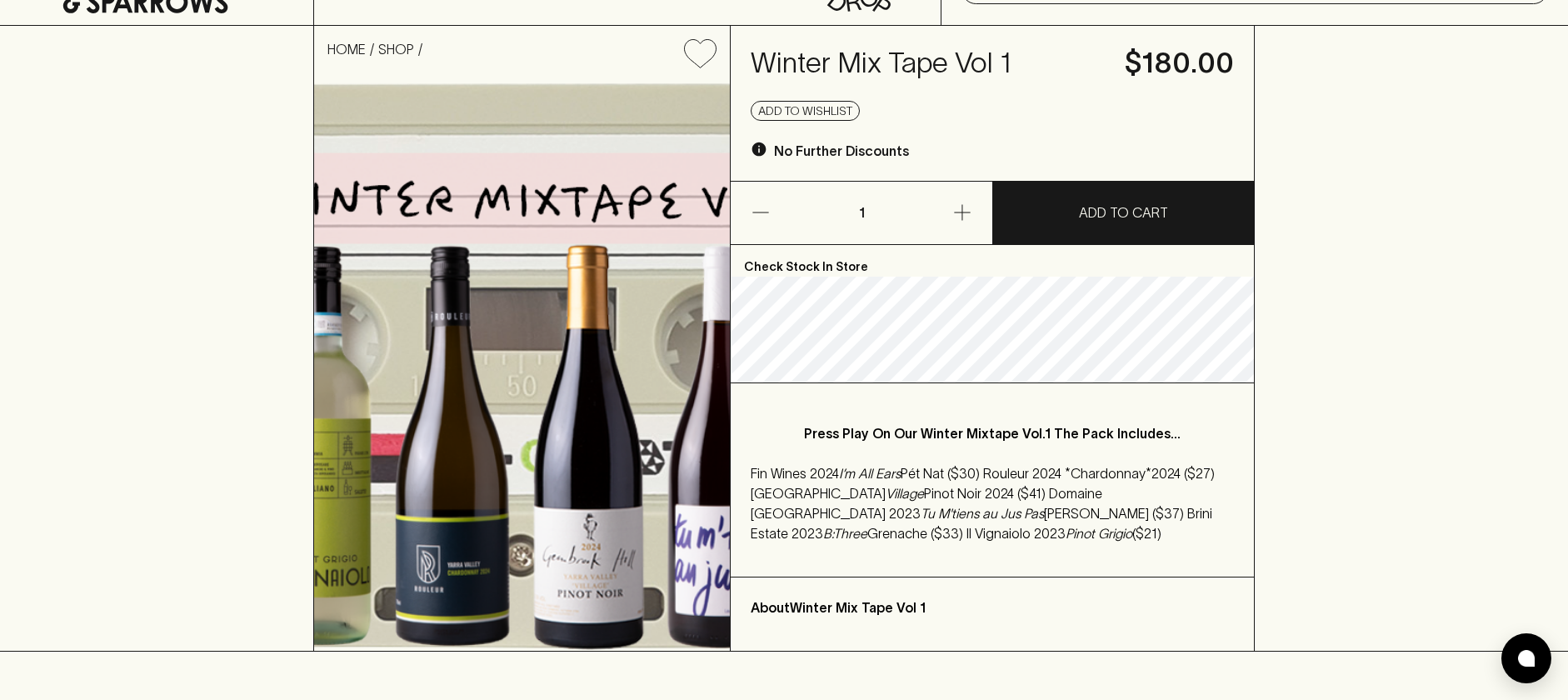
scroll to position [94, 0]
